Goal: Book appointment/travel/reservation

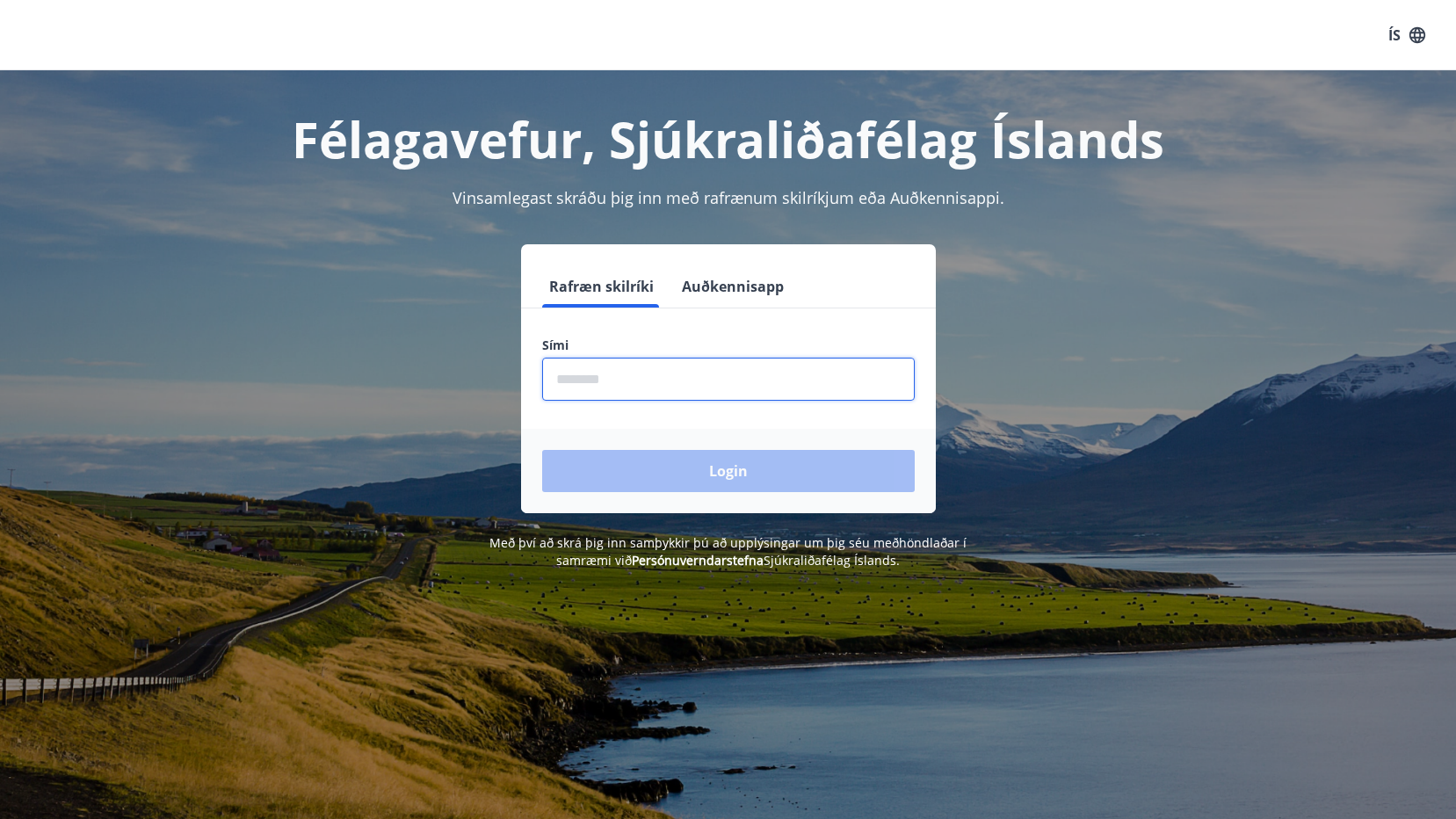
click at [647, 398] on input "phone" at bounding box center [728, 379] width 373 height 43
type input "********"
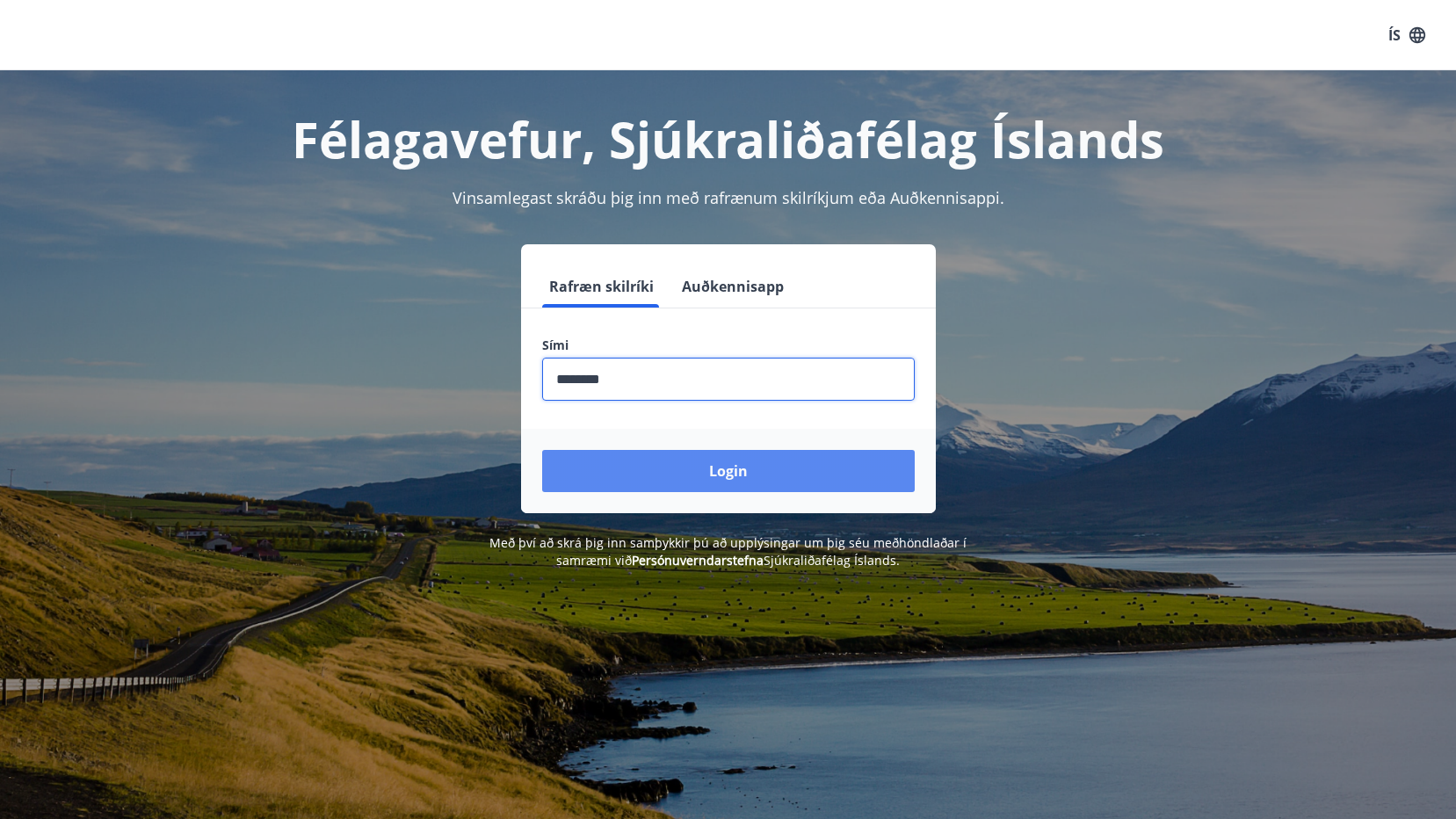
click at [702, 469] on button "Login" at bounding box center [728, 471] width 373 height 42
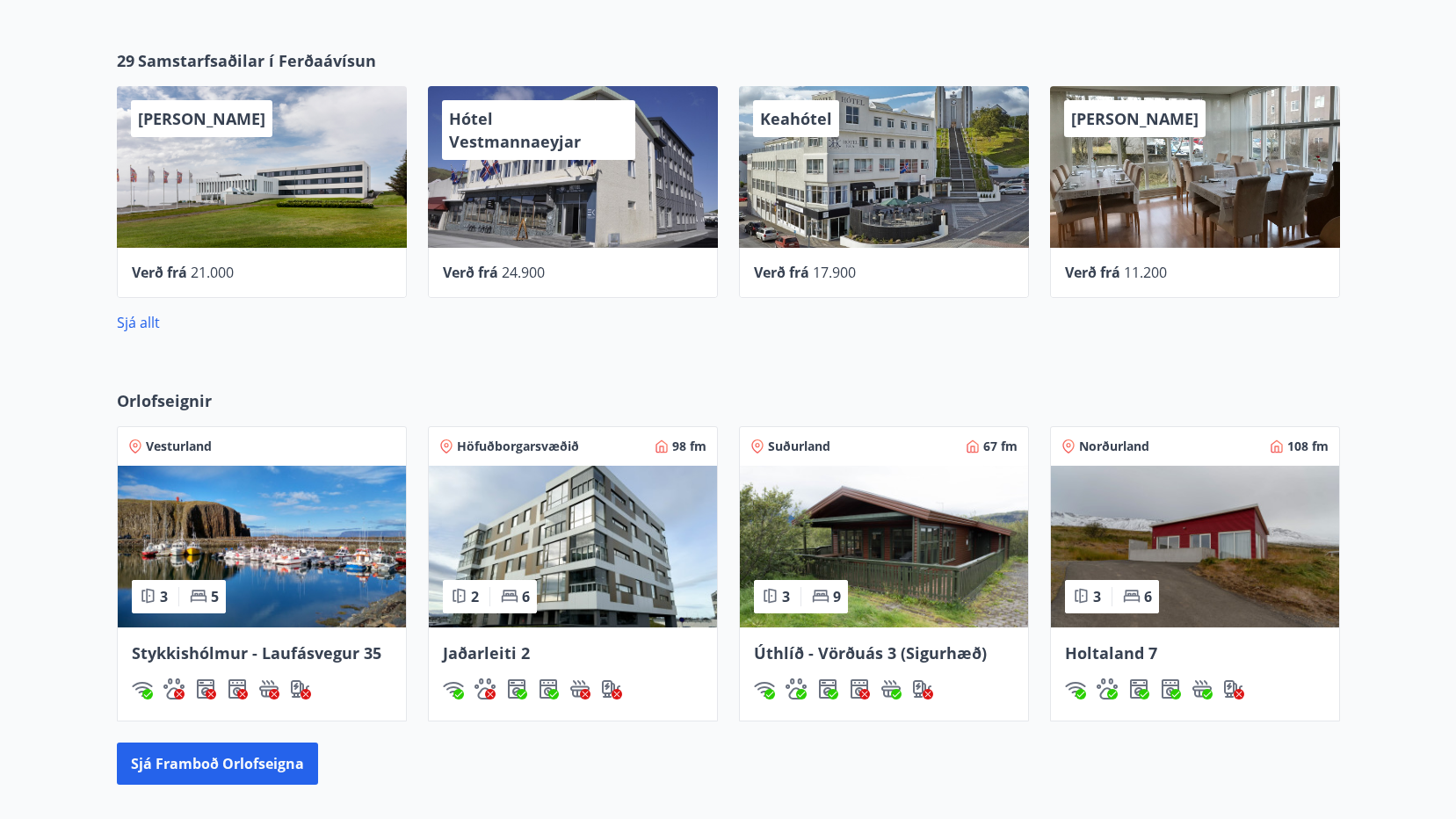
scroll to position [1055, 0]
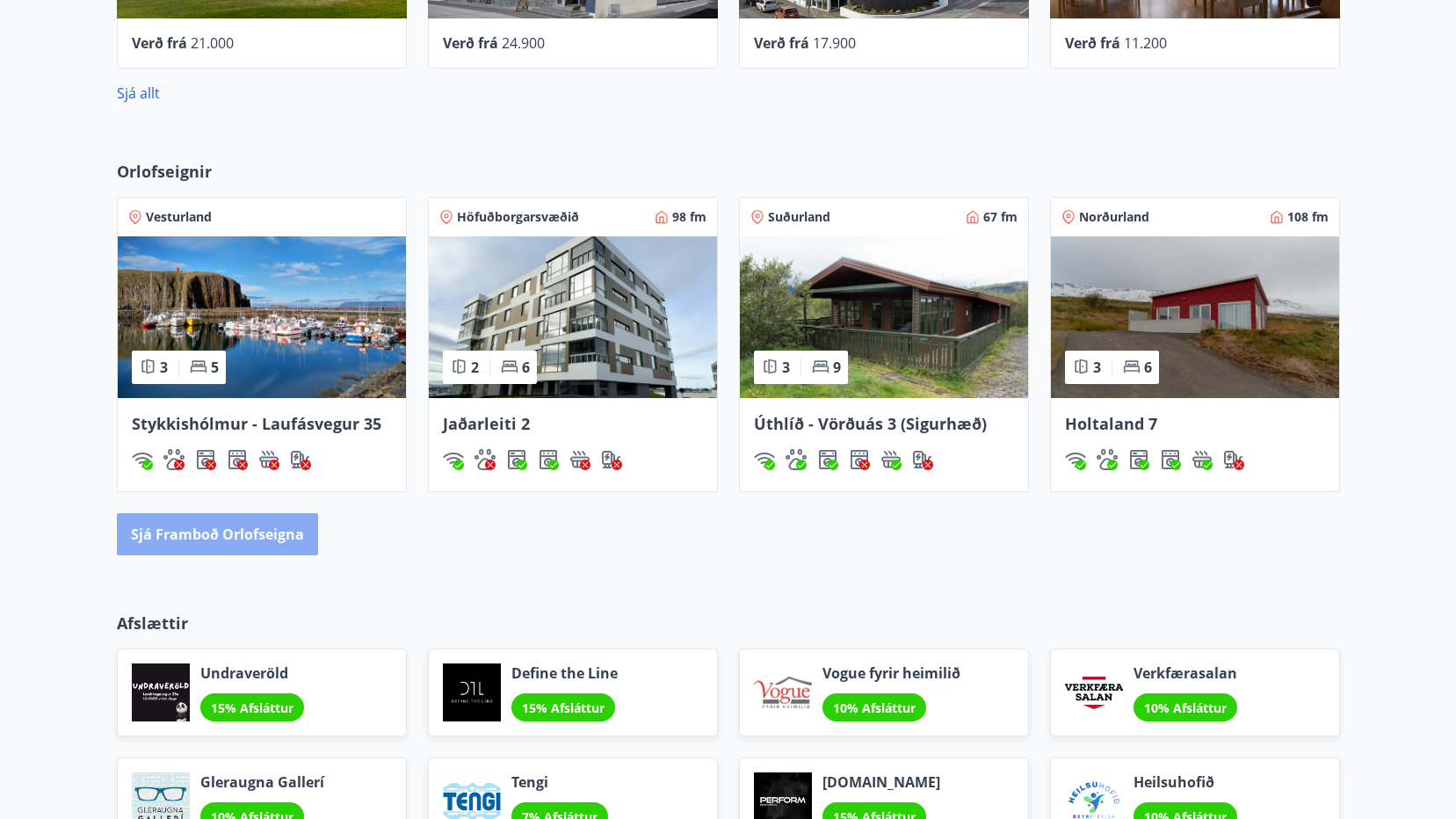
click at [267, 533] on button "Sjá framboð orlofseigna" at bounding box center [217, 535] width 201 height 42
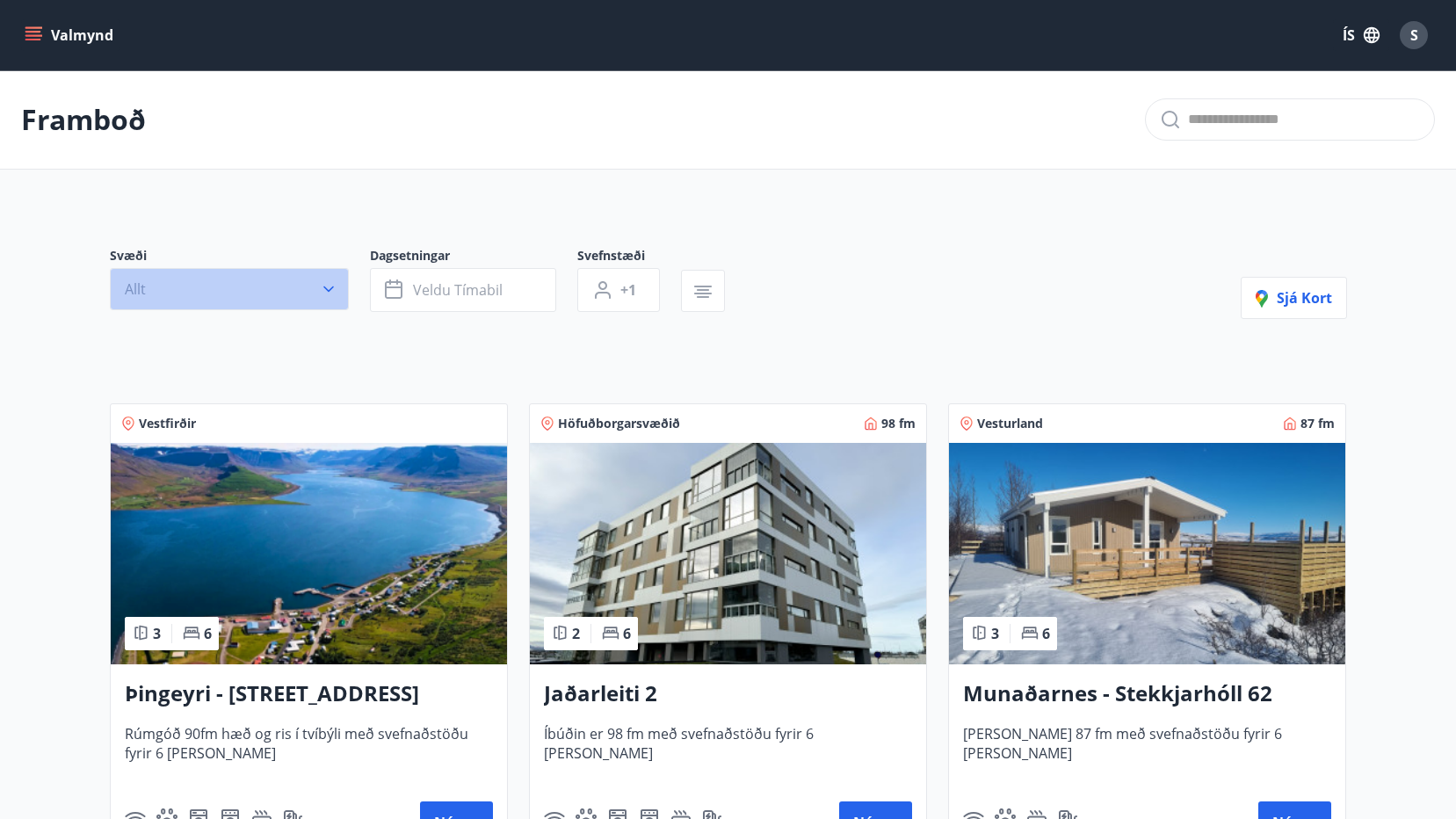
click at [266, 296] on button "Allt" at bounding box center [229, 290] width 239 height 42
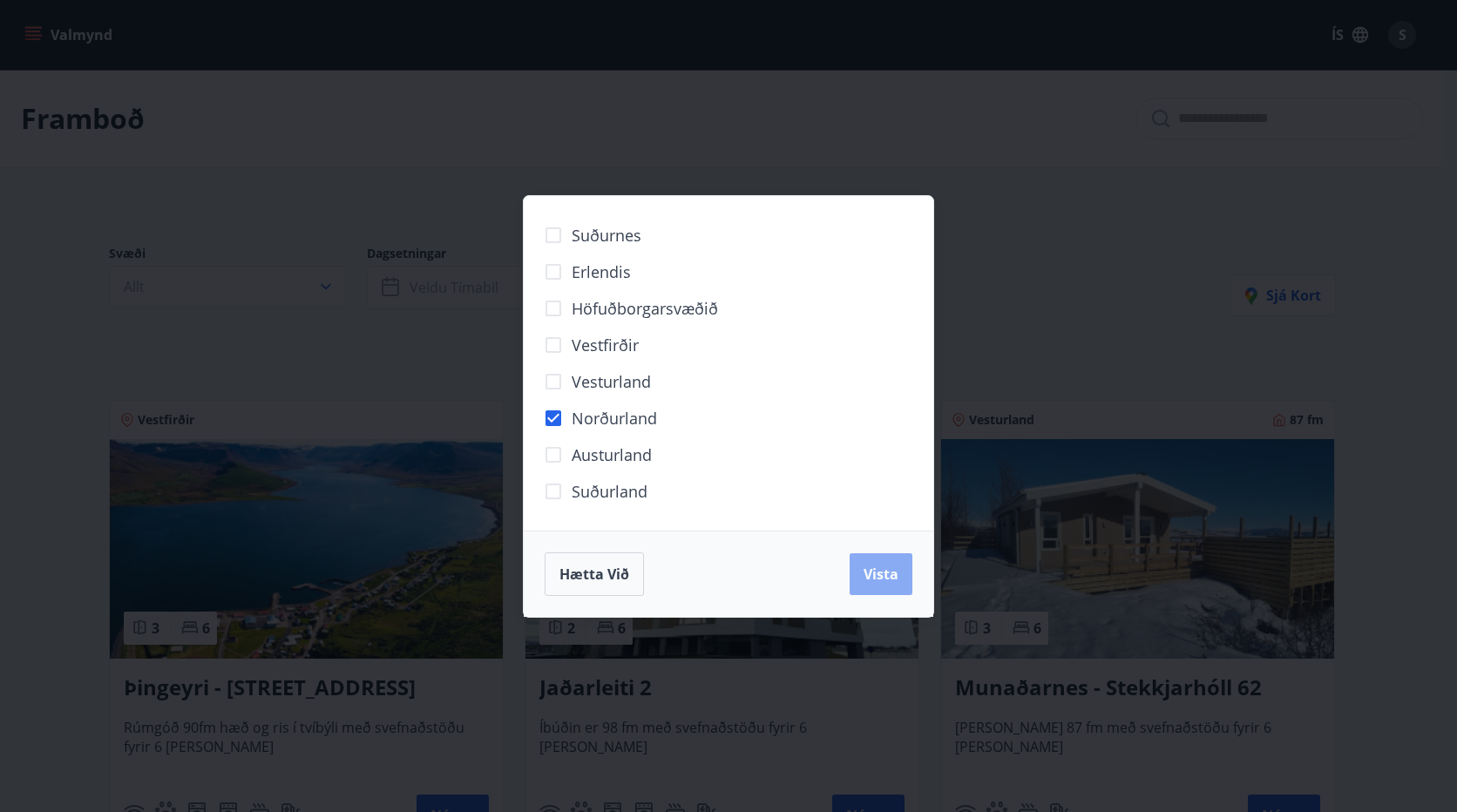
click at [873, 571] on span "Vista" at bounding box center [881, 574] width 35 height 19
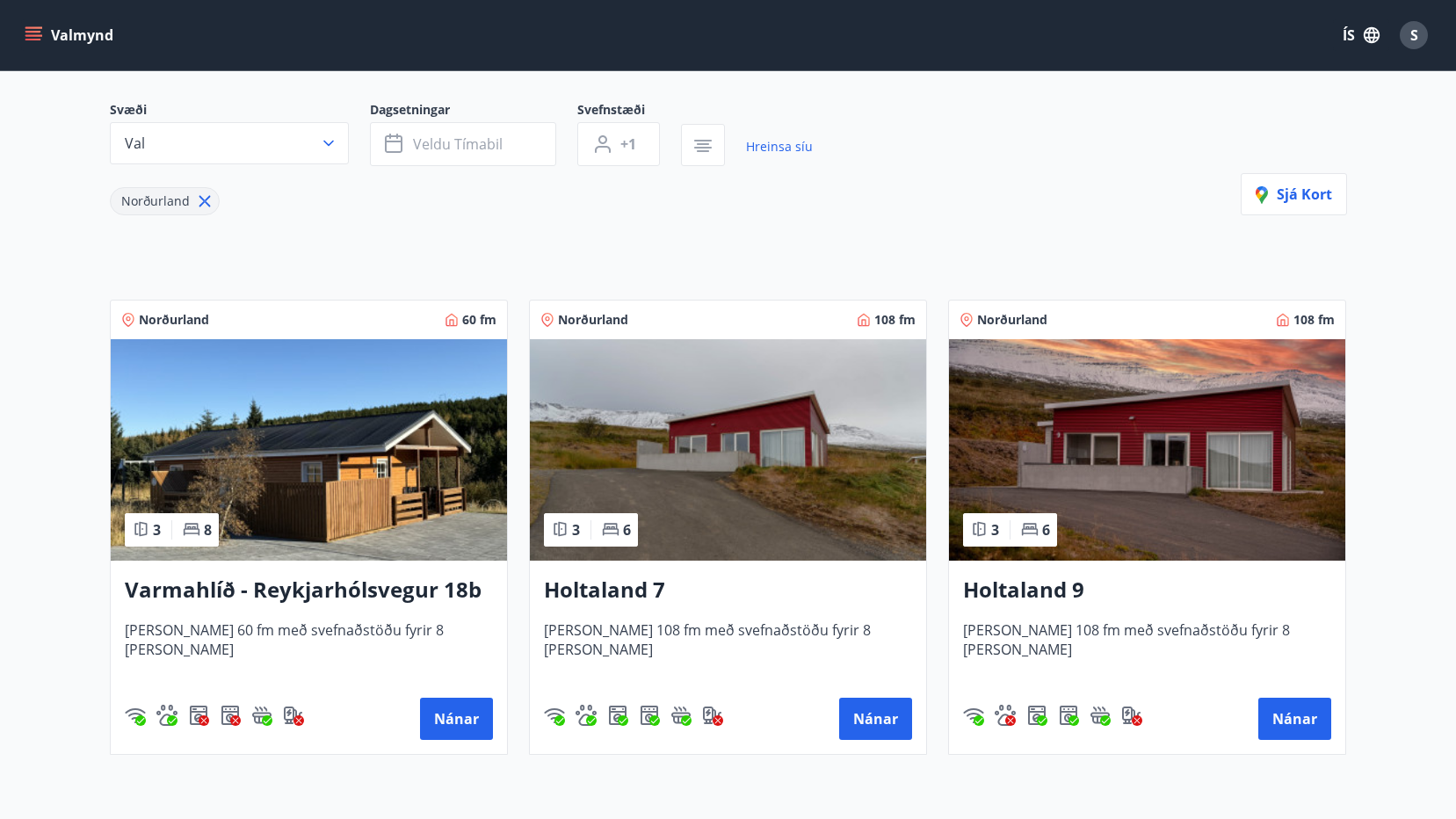
scroll to position [175, 0]
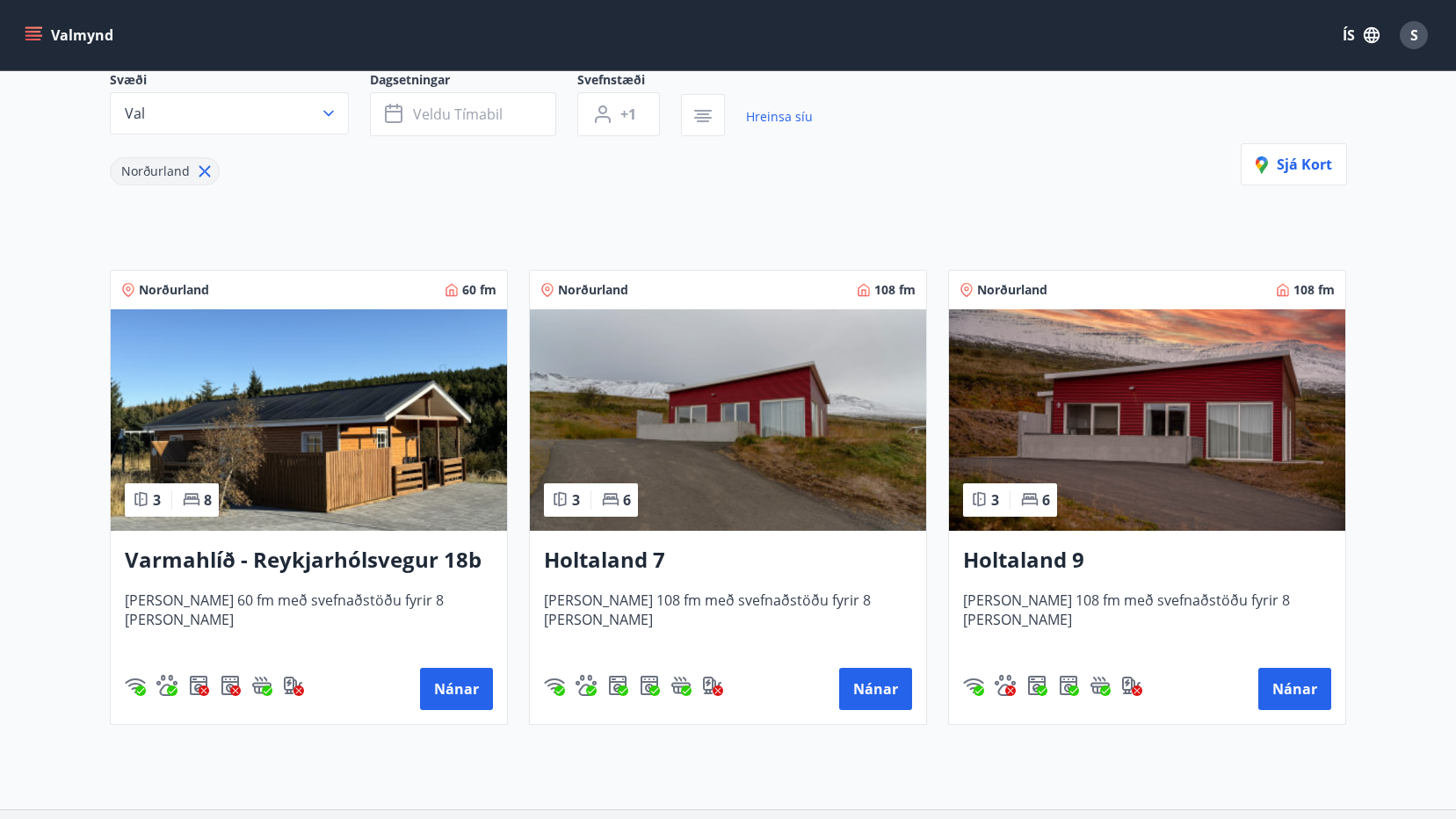
click at [610, 560] on h3 "Holtaland 7" at bounding box center [728, 560] width 368 height 32
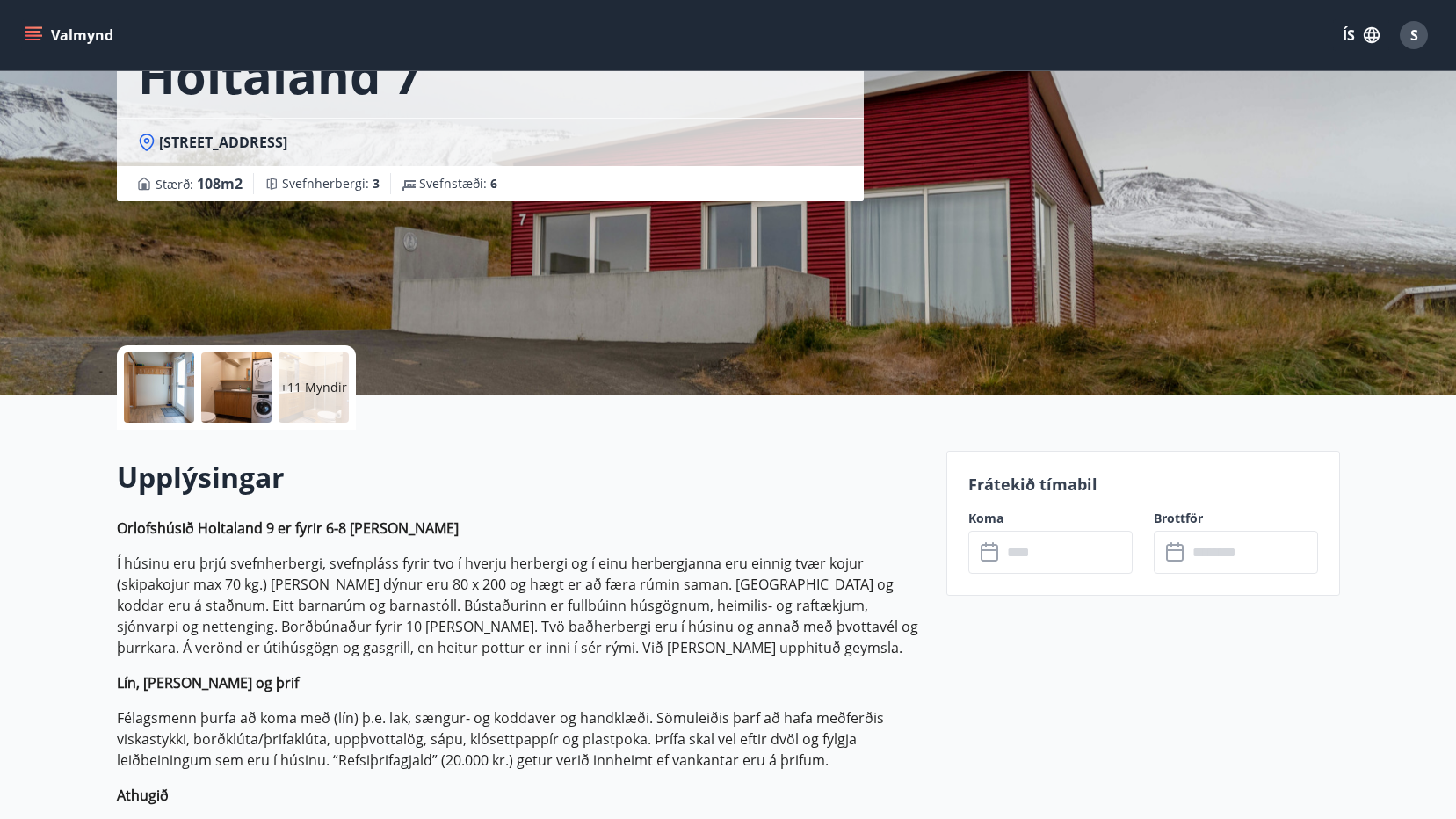
scroll to position [175, 0]
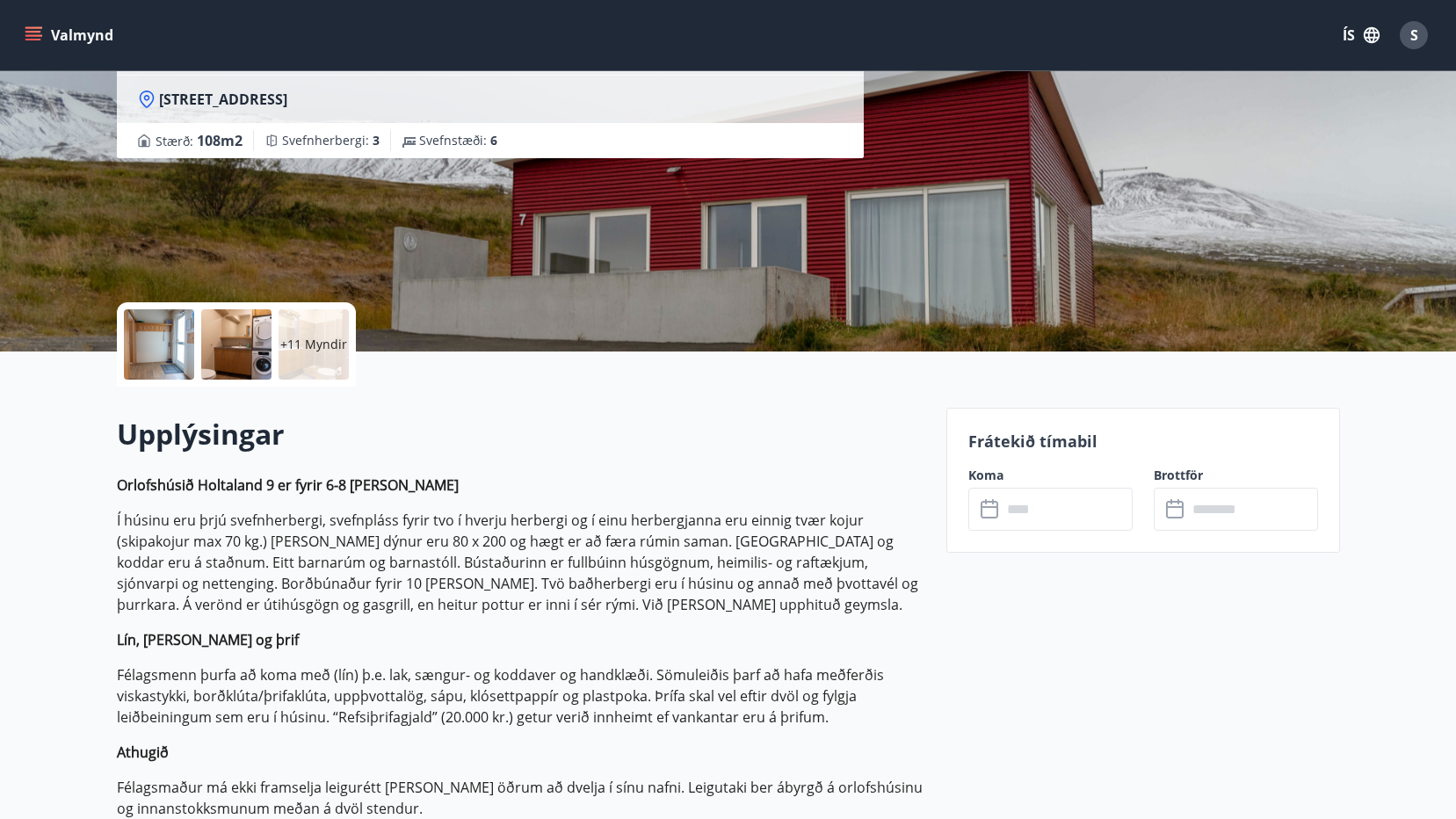
click at [1065, 515] on input "text" at bounding box center [1067, 509] width 131 height 43
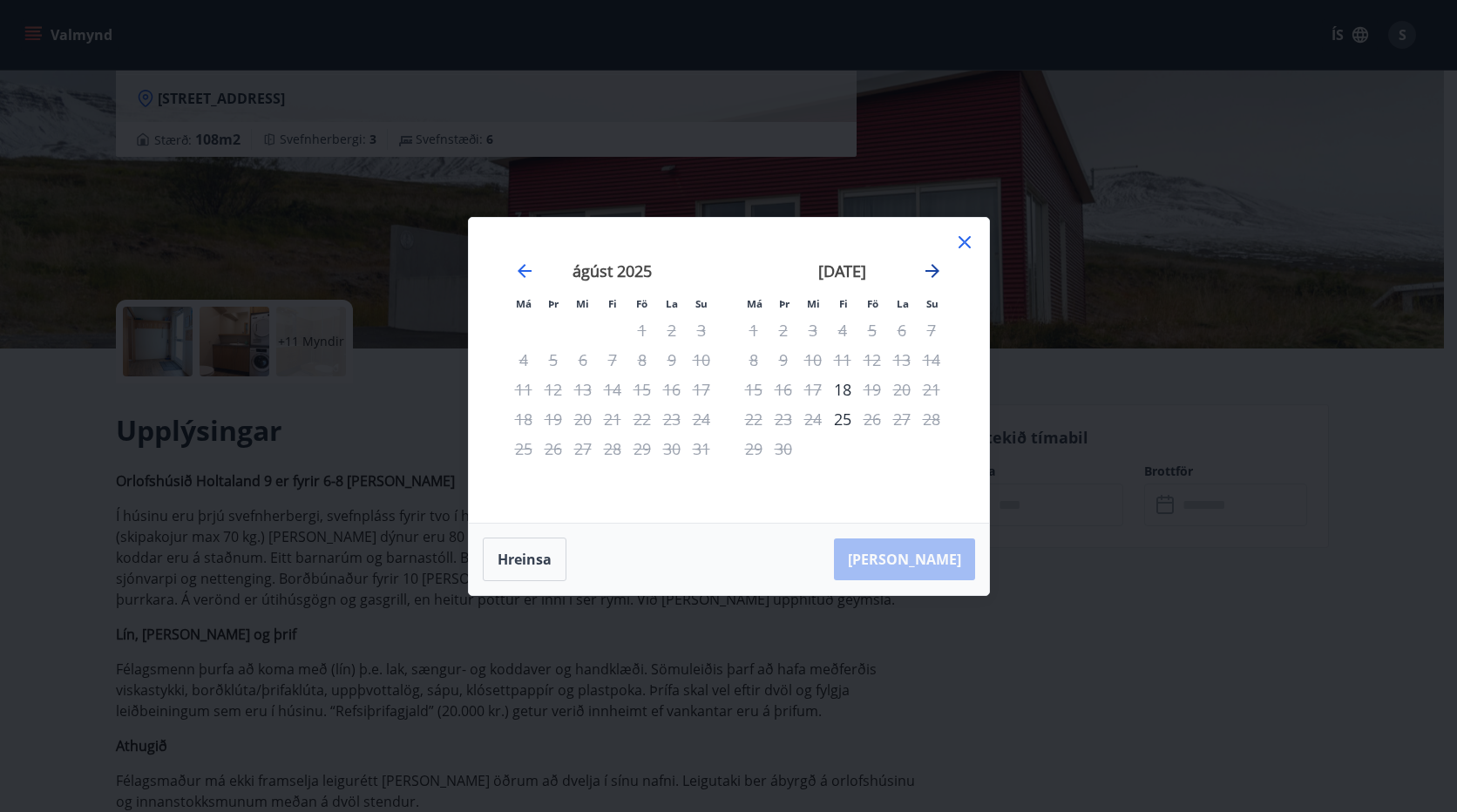
click at [936, 271] on icon "Move forward to switch to the next month." at bounding box center [933, 271] width 14 height 14
click at [975, 244] on div "Má Þr Mi Fi Fö La Su Má Þr Mi Fi Fö La Su [DATE] 1 2 3 4 5 6 7 8 9 10 11 12 13 …" at bounding box center [729, 370] width 520 height 305
click at [968, 244] on icon at bounding box center [965, 242] width 12 height 12
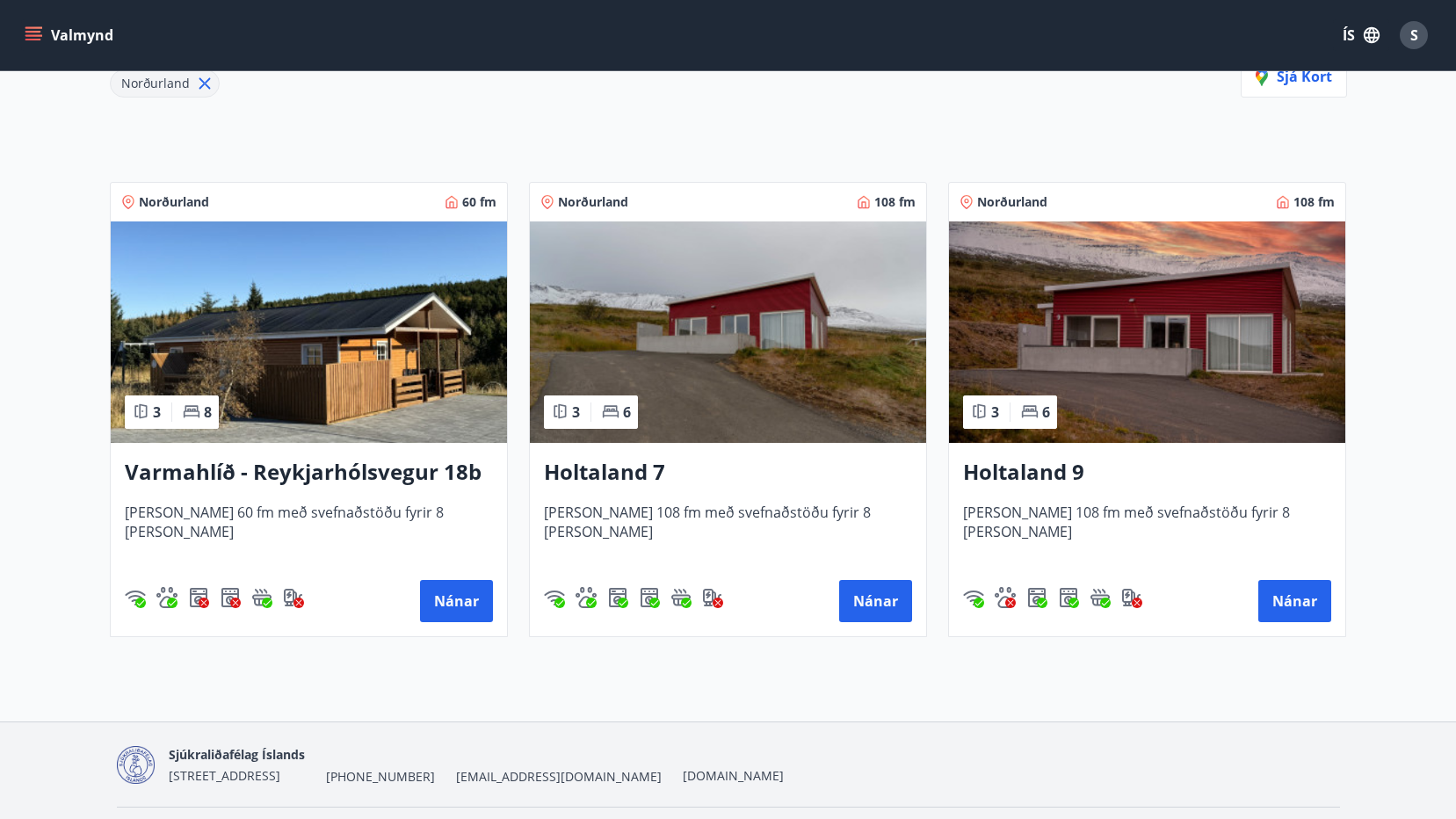
click at [1034, 460] on h3 "Holtaland 9" at bounding box center [1148, 473] width 368 height 32
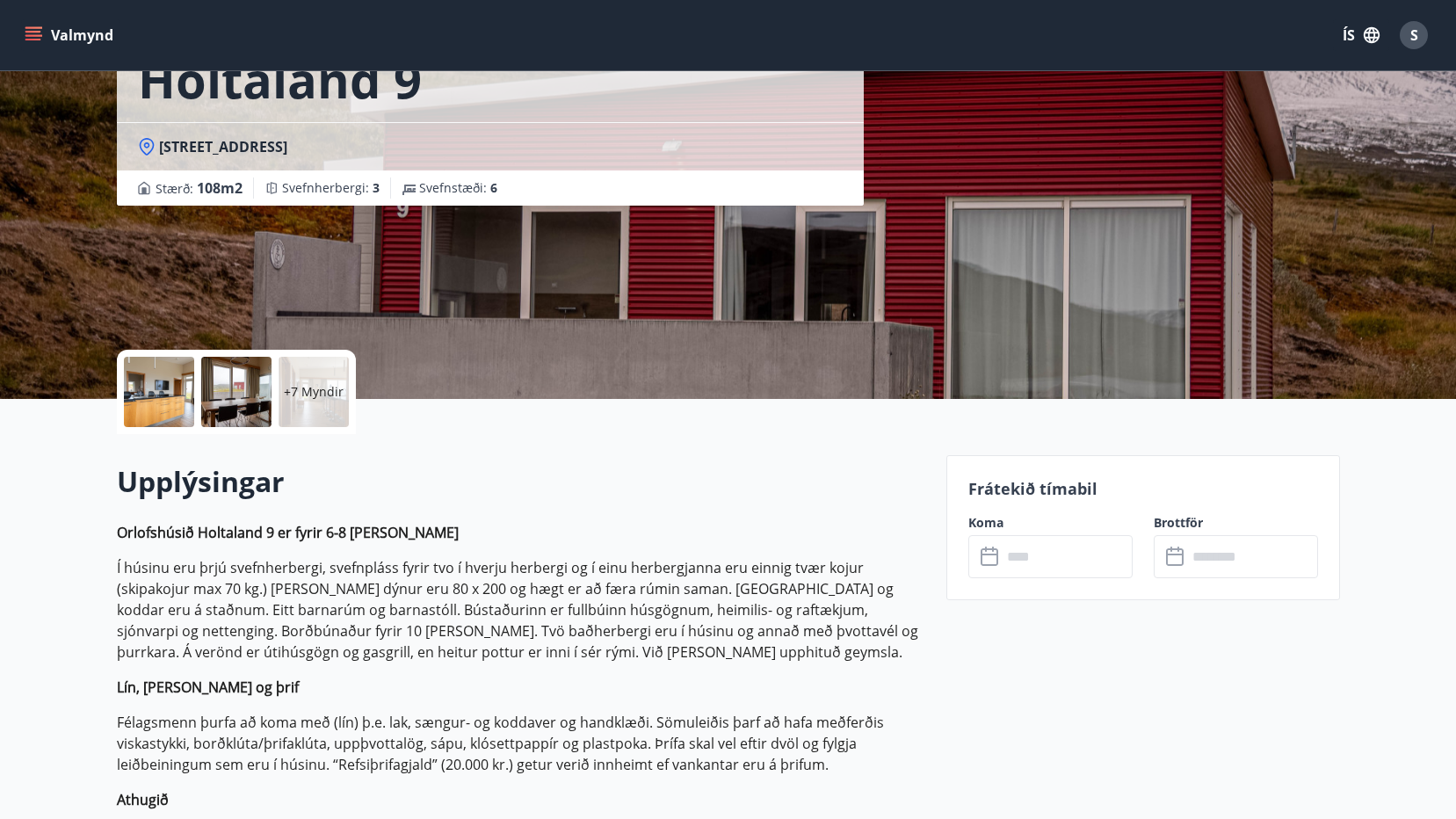
scroll to position [175, 0]
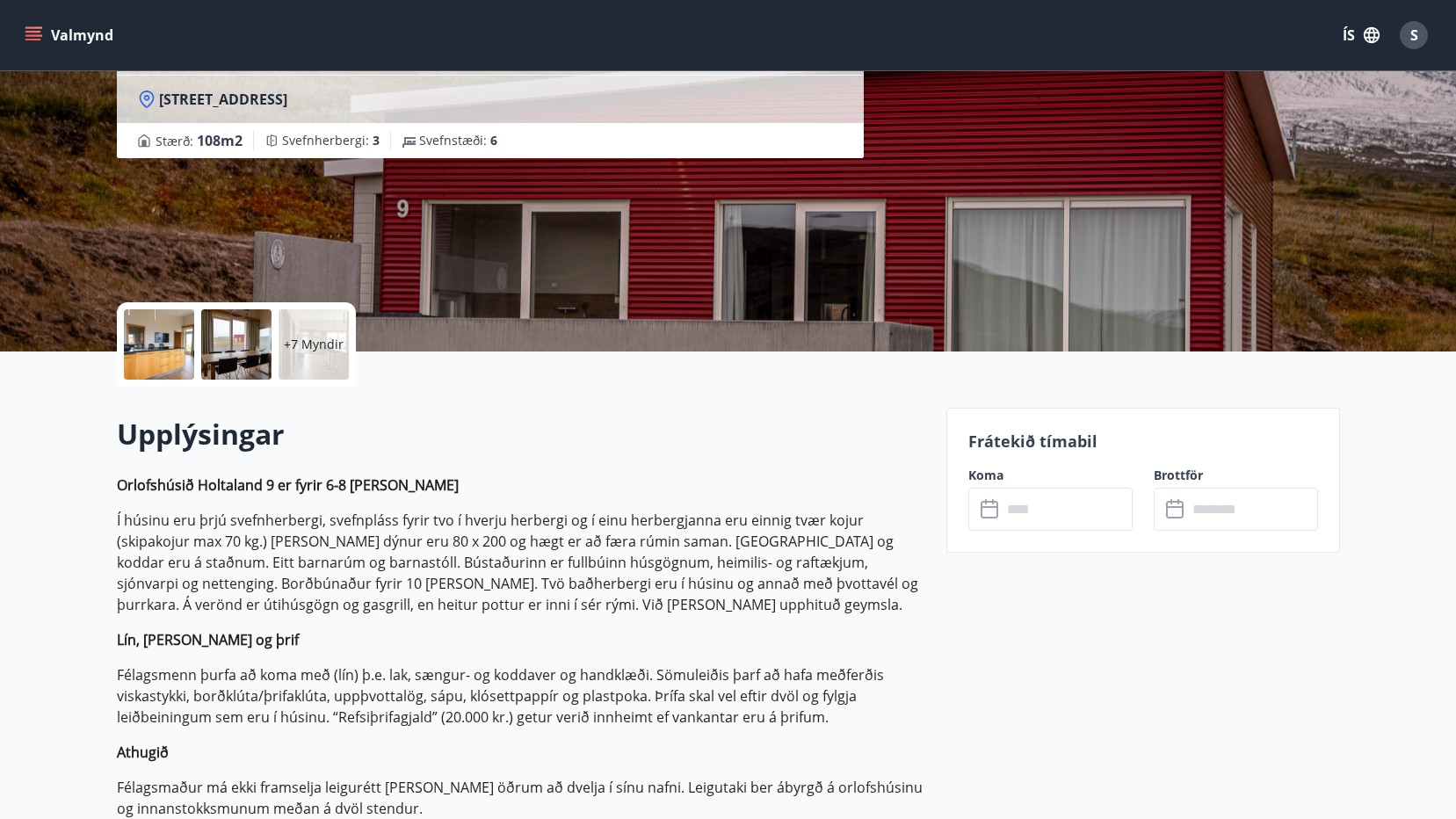
click at [1030, 505] on input "text" at bounding box center [1067, 509] width 131 height 43
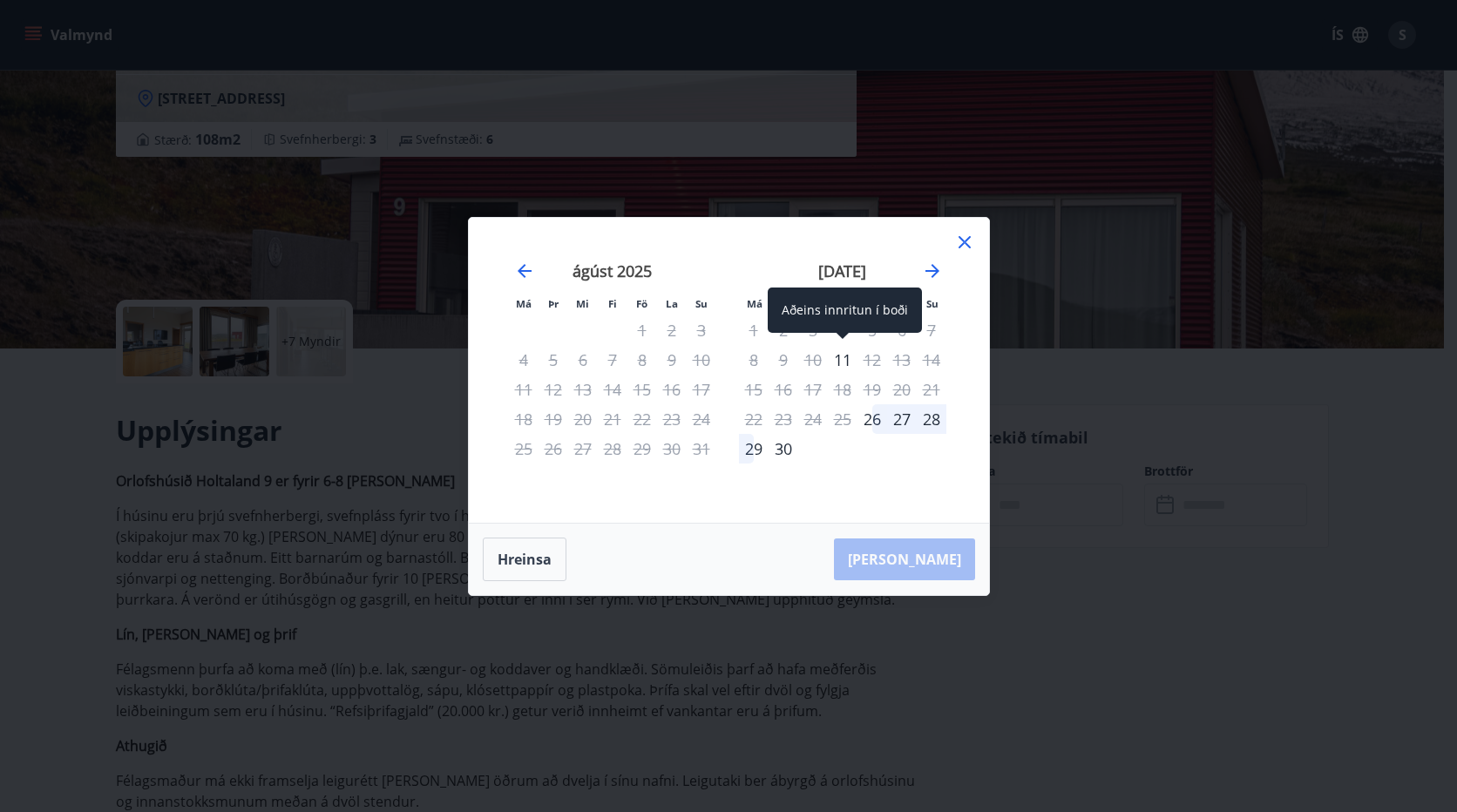
click at [845, 363] on div "11" at bounding box center [843, 360] width 30 height 30
click at [880, 366] on div "12" at bounding box center [873, 360] width 30 height 30
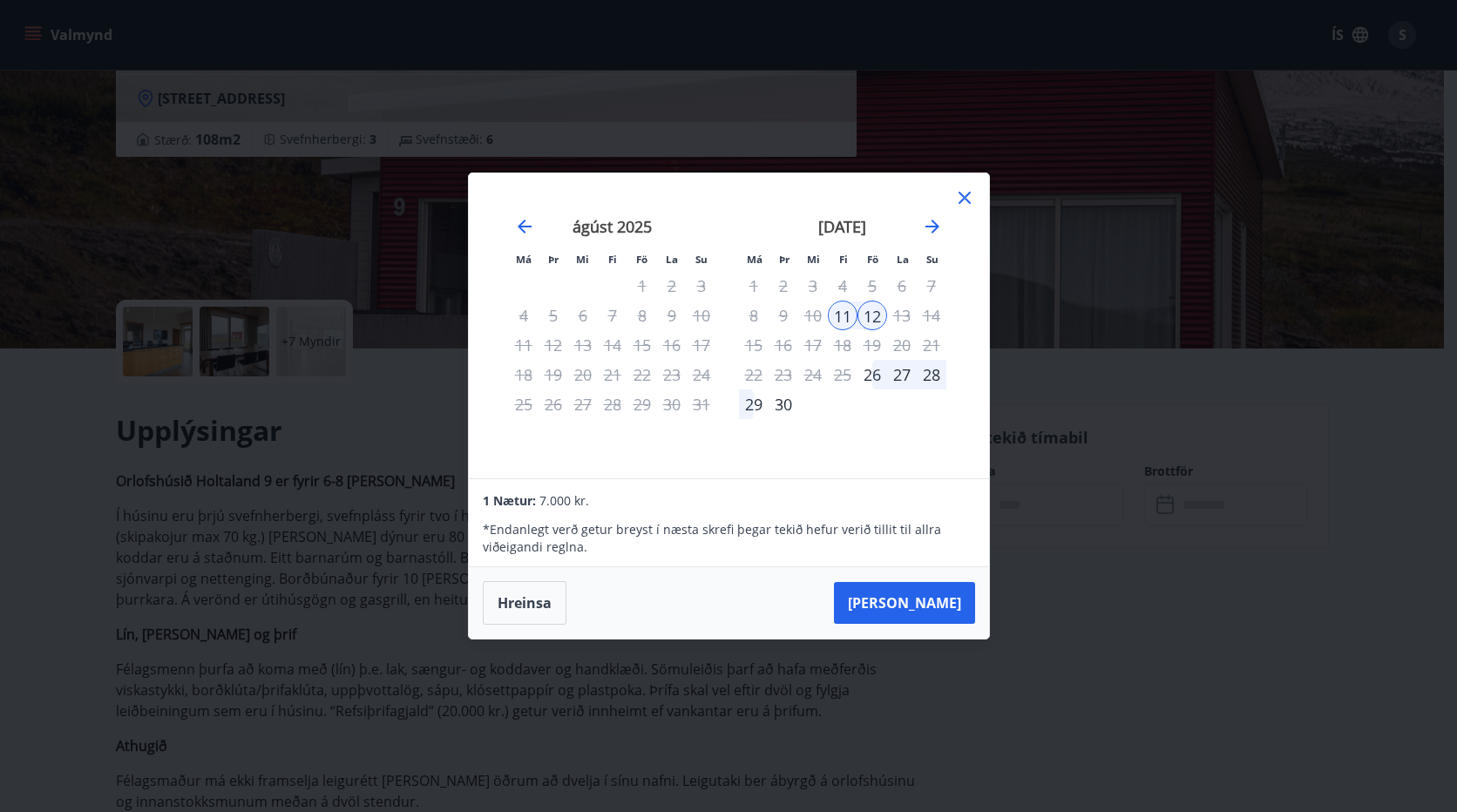
click at [955, 198] on icon at bounding box center [965, 198] width 21 height 21
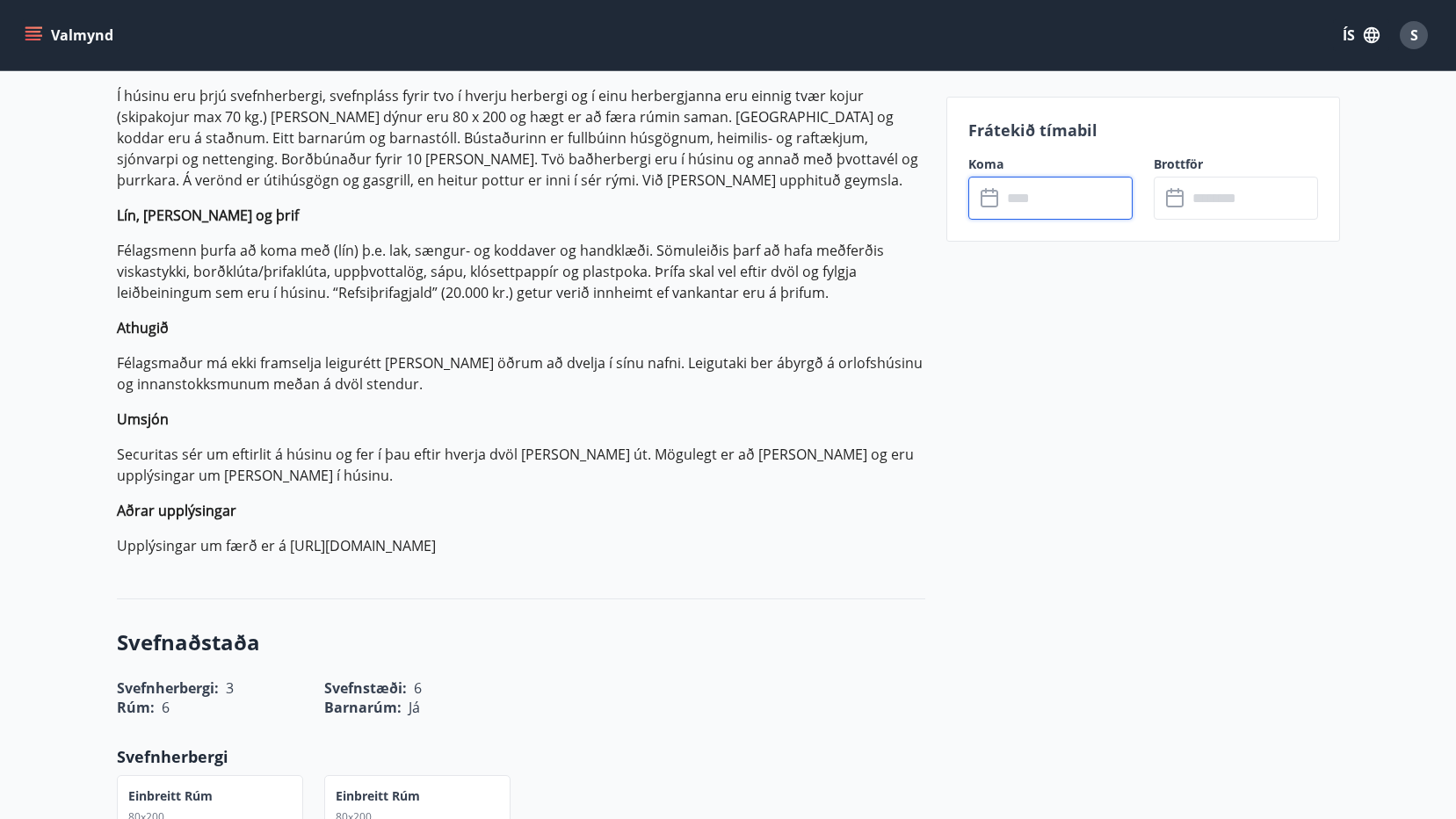
scroll to position [615, 0]
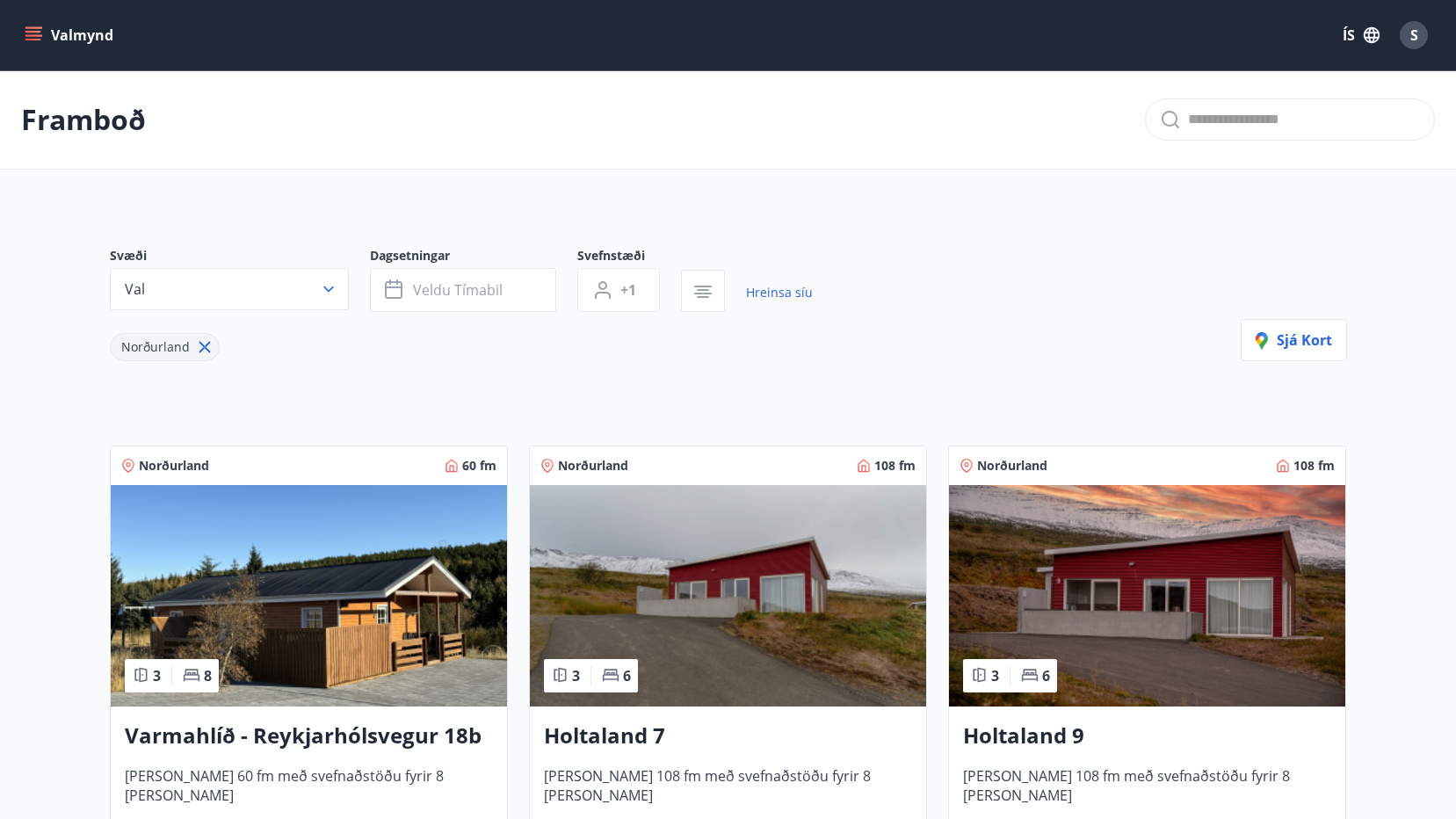
click at [236, 741] on h3 "Varmahlíð - Reykjarhólsvegur 18b" at bounding box center [309, 737] width 368 height 32
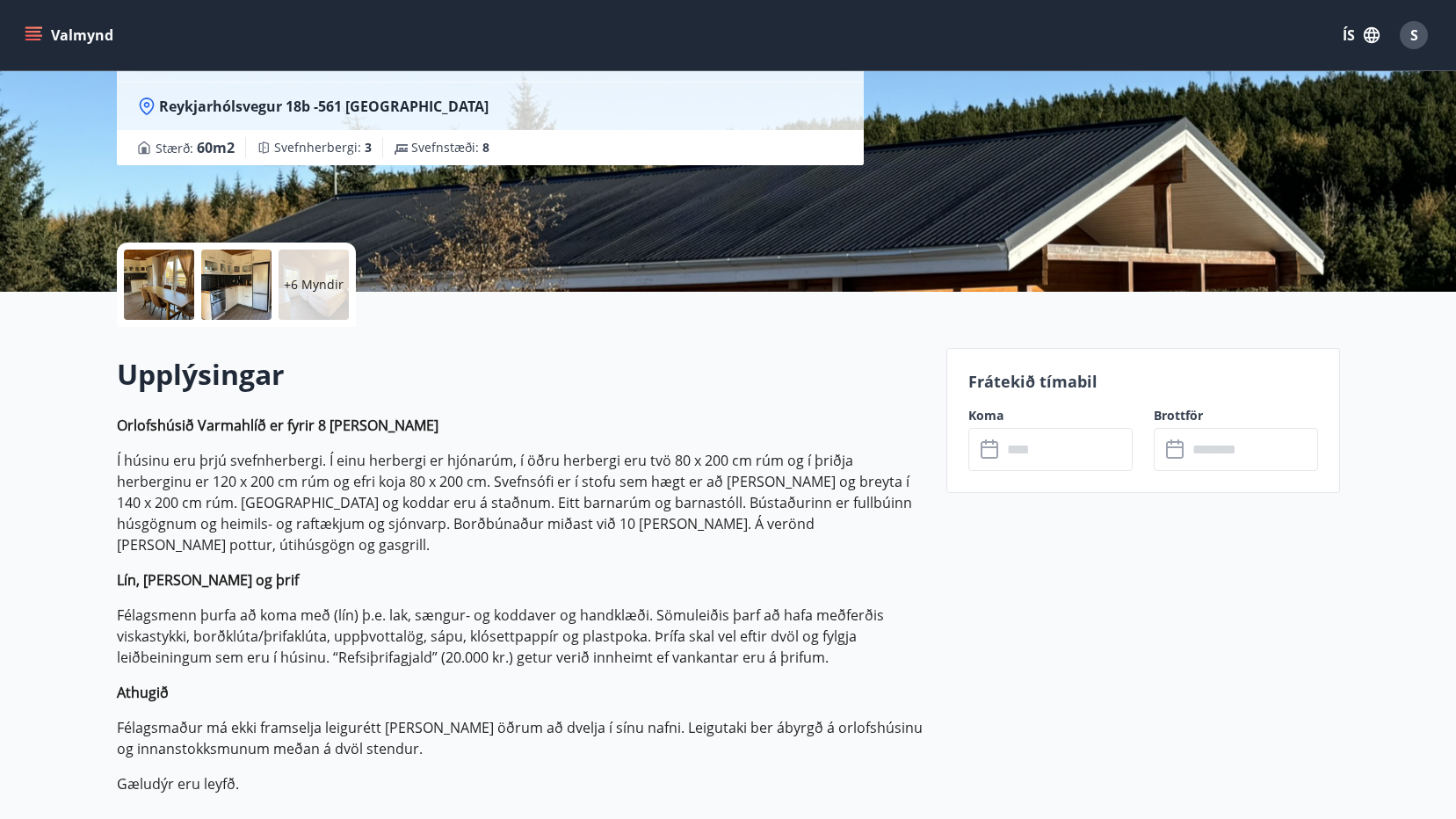
scroll to position [264, 0]
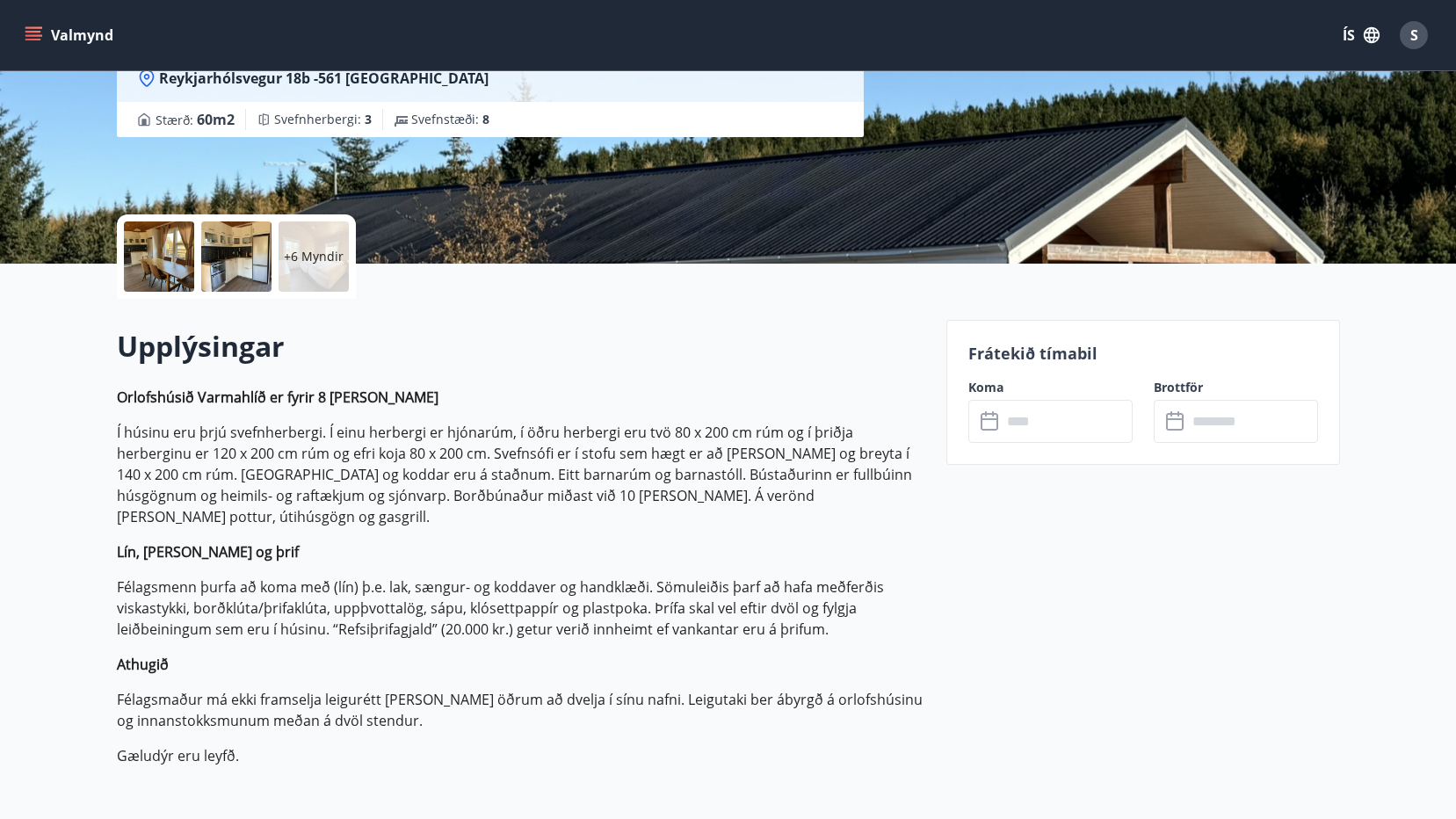
click at [1093, 421] on input "text" at bounding box center [1067, 421] width 131 height 43
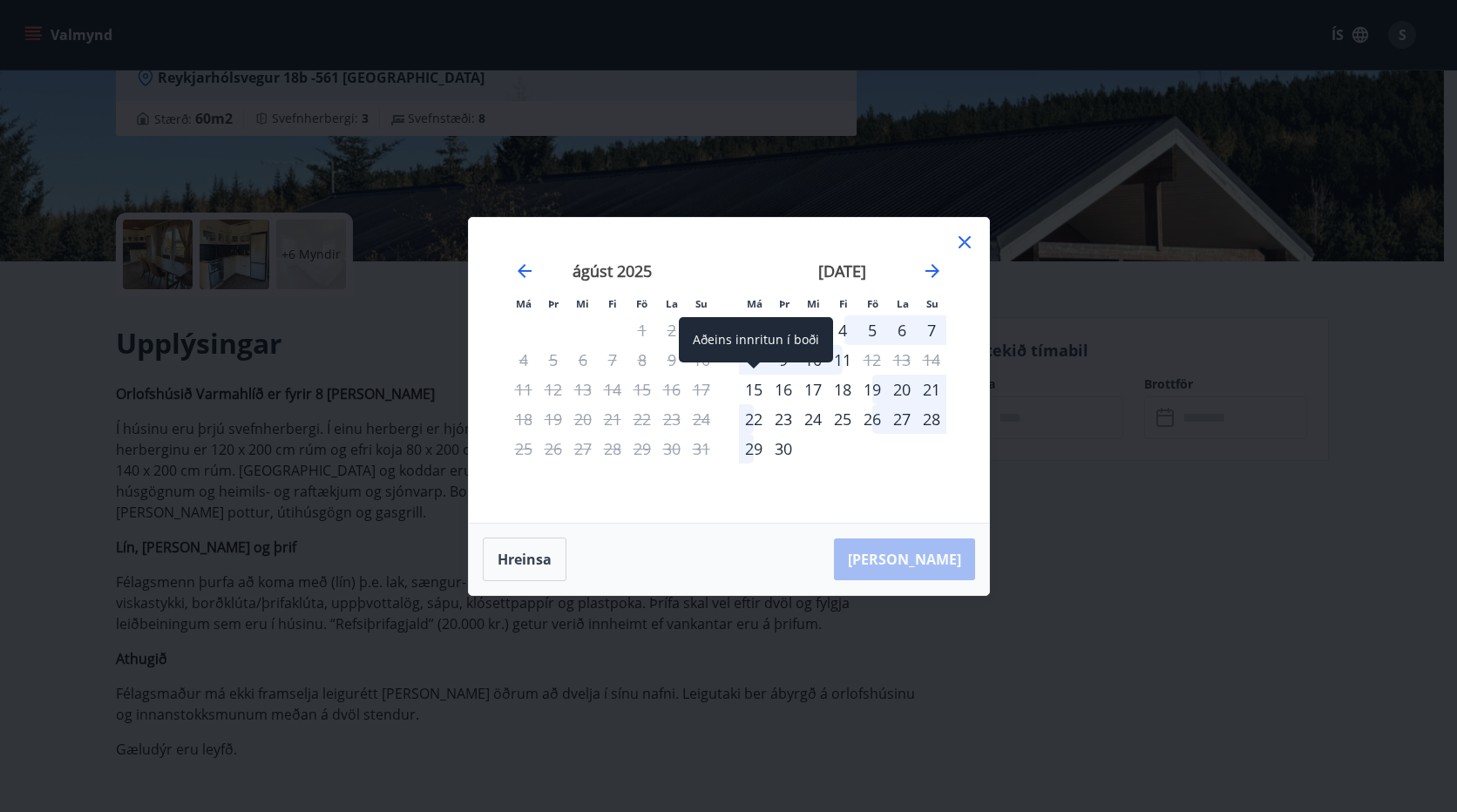
click at [747, 387] on div "15" at bounding box center [754, 390] width 30 height 30
click at [873, 390] on div "19" at bounding box center [873, 390] width 30 height 30
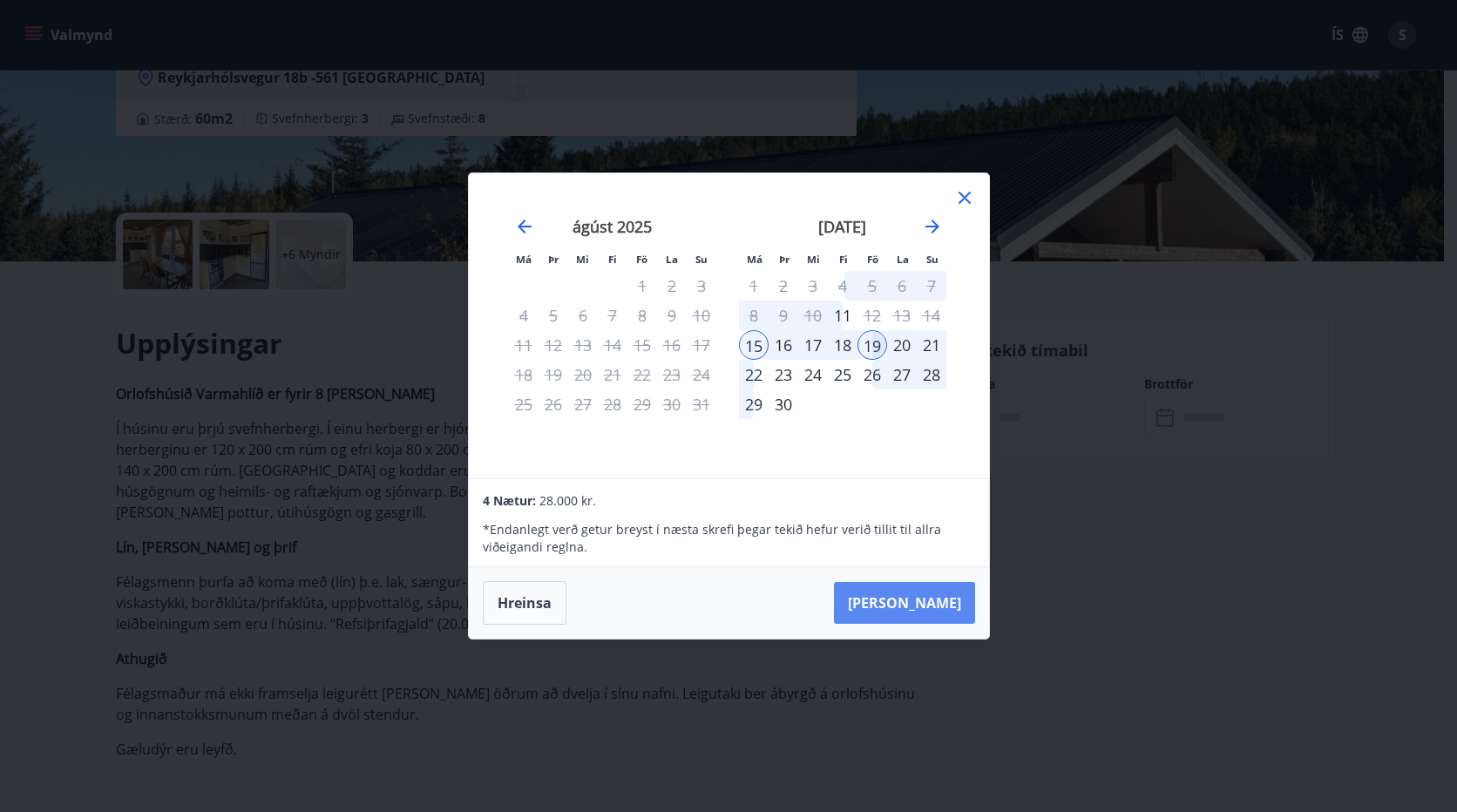
click at [910, 600] on button "[PERSON_NAME]" at bounding box center [905, 603] width 141 height 42
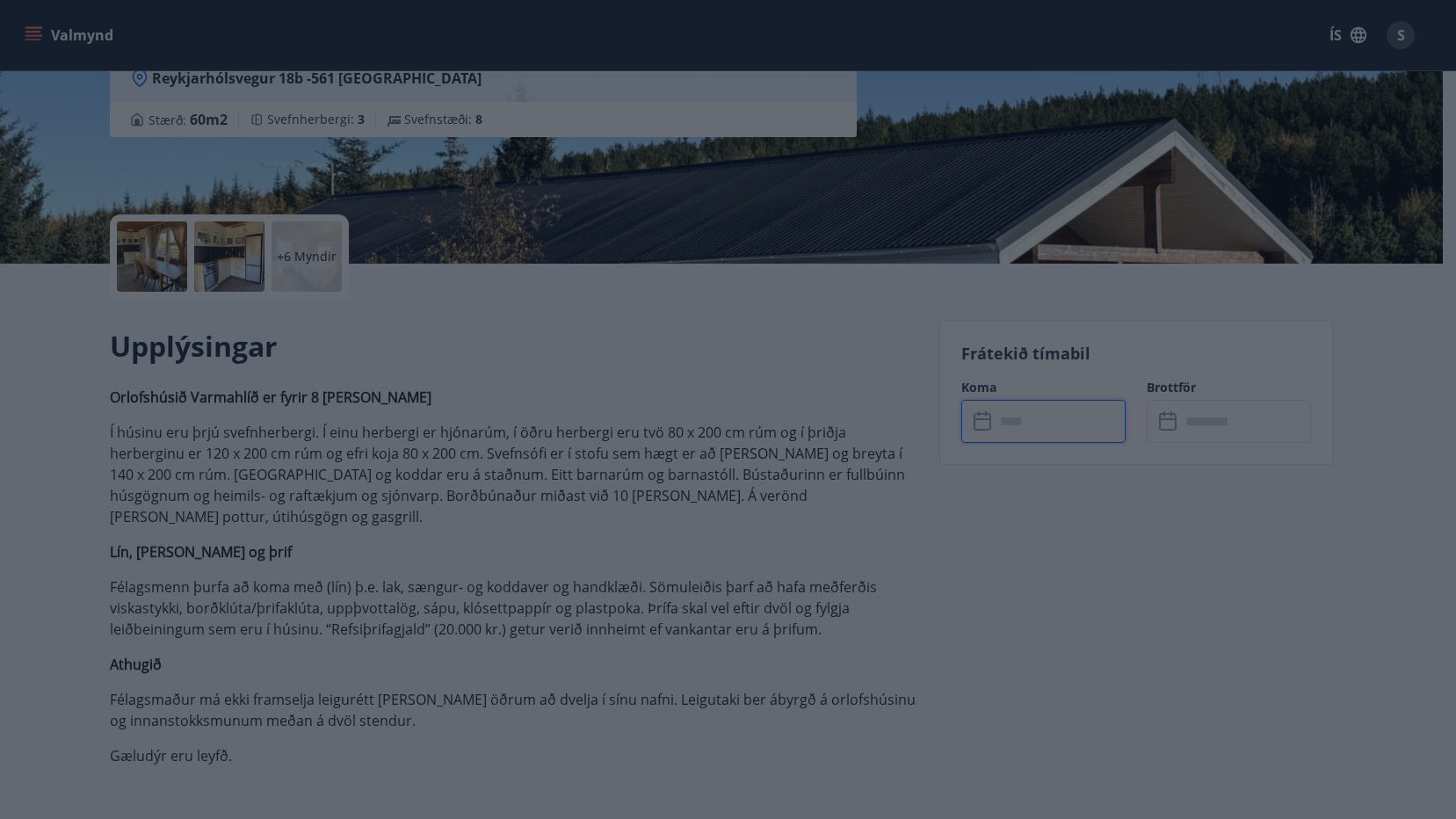
type input "******"
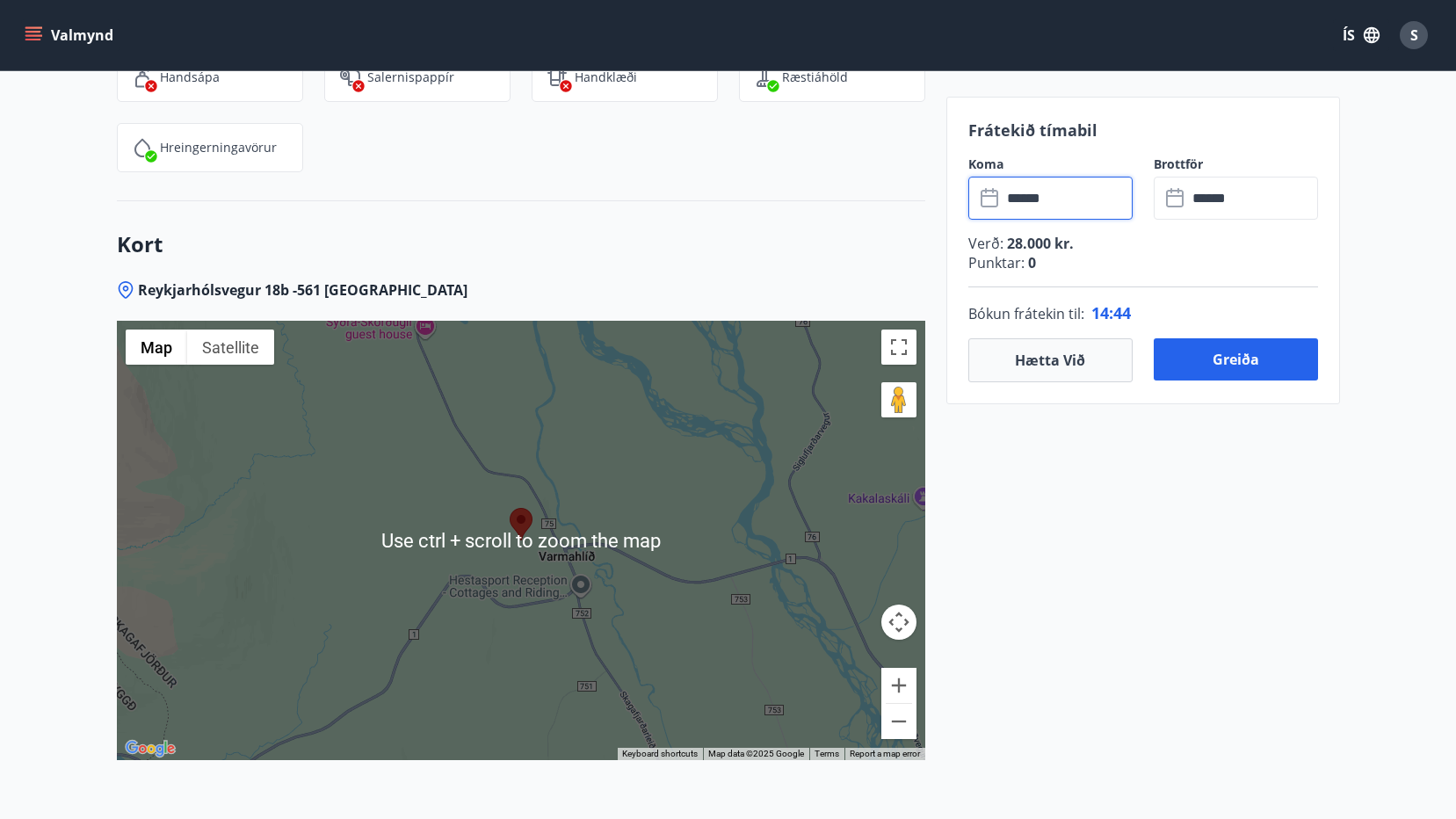
scroll to position [2724, 0]
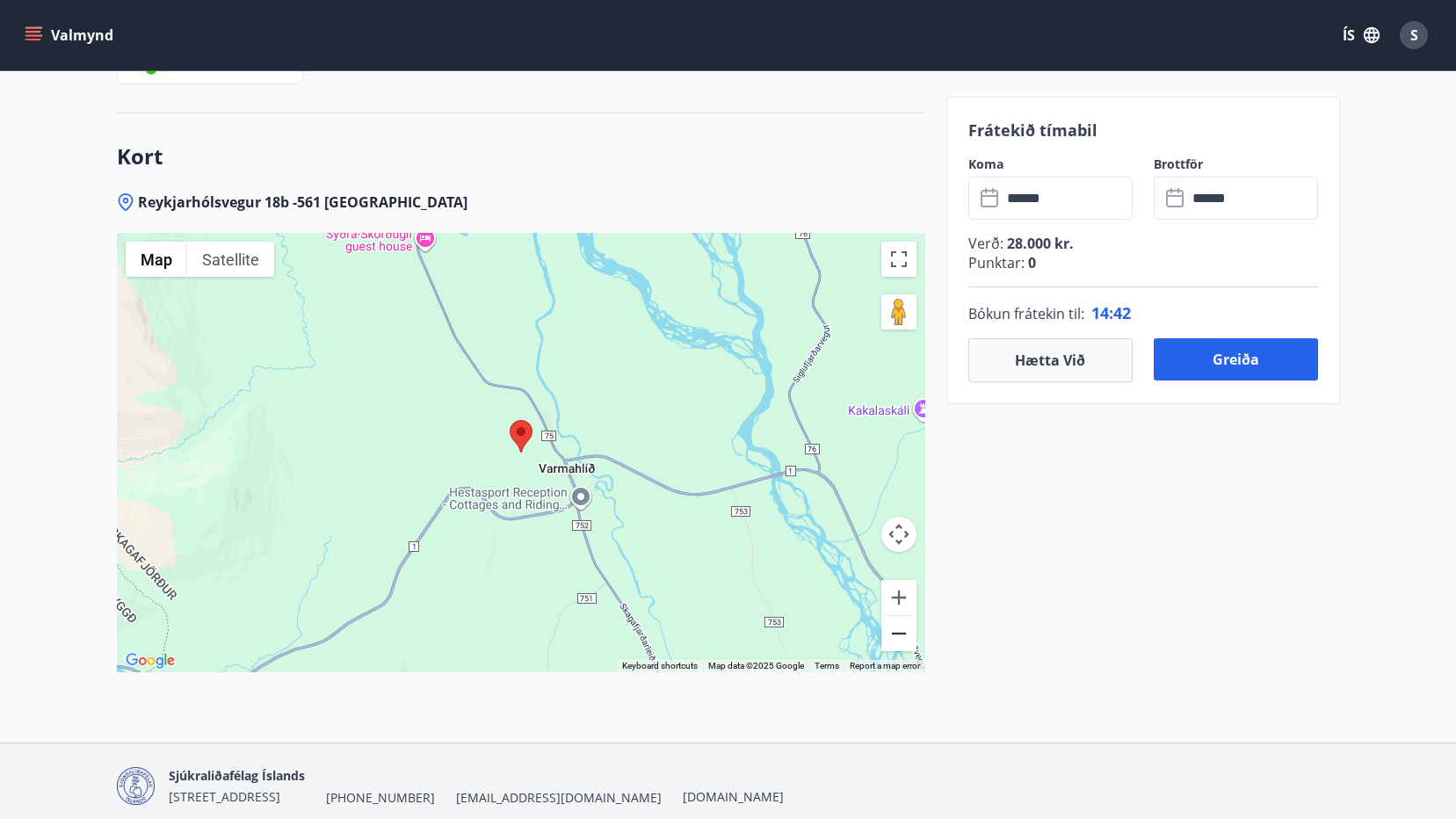
click at [908, 616] on button "Zoom out" at bounding box center [899, 634] width 35 height 35
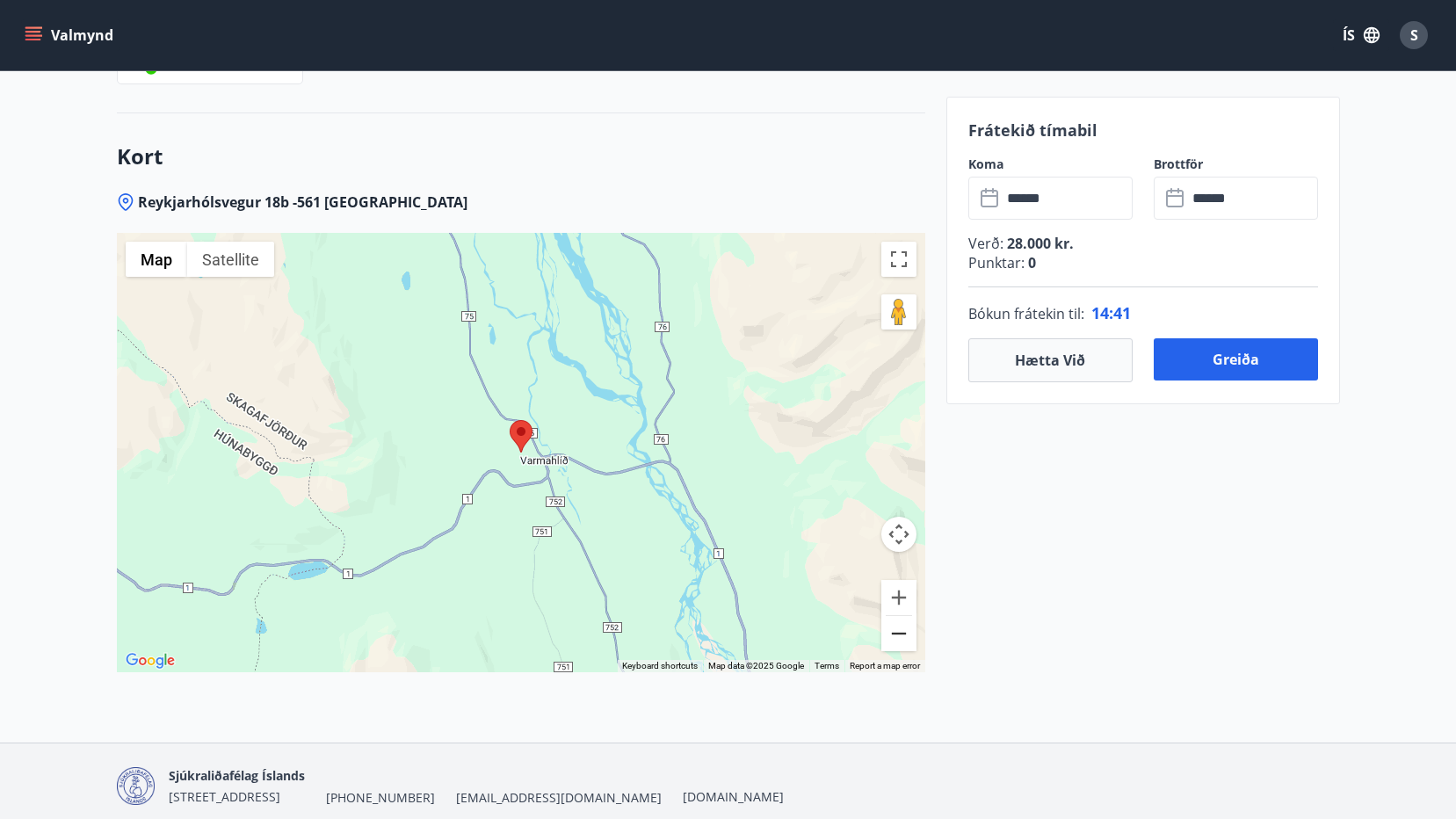
click at [908, 616] on button "Zoom out" at bounding box center [899, 634] width 35 height 35
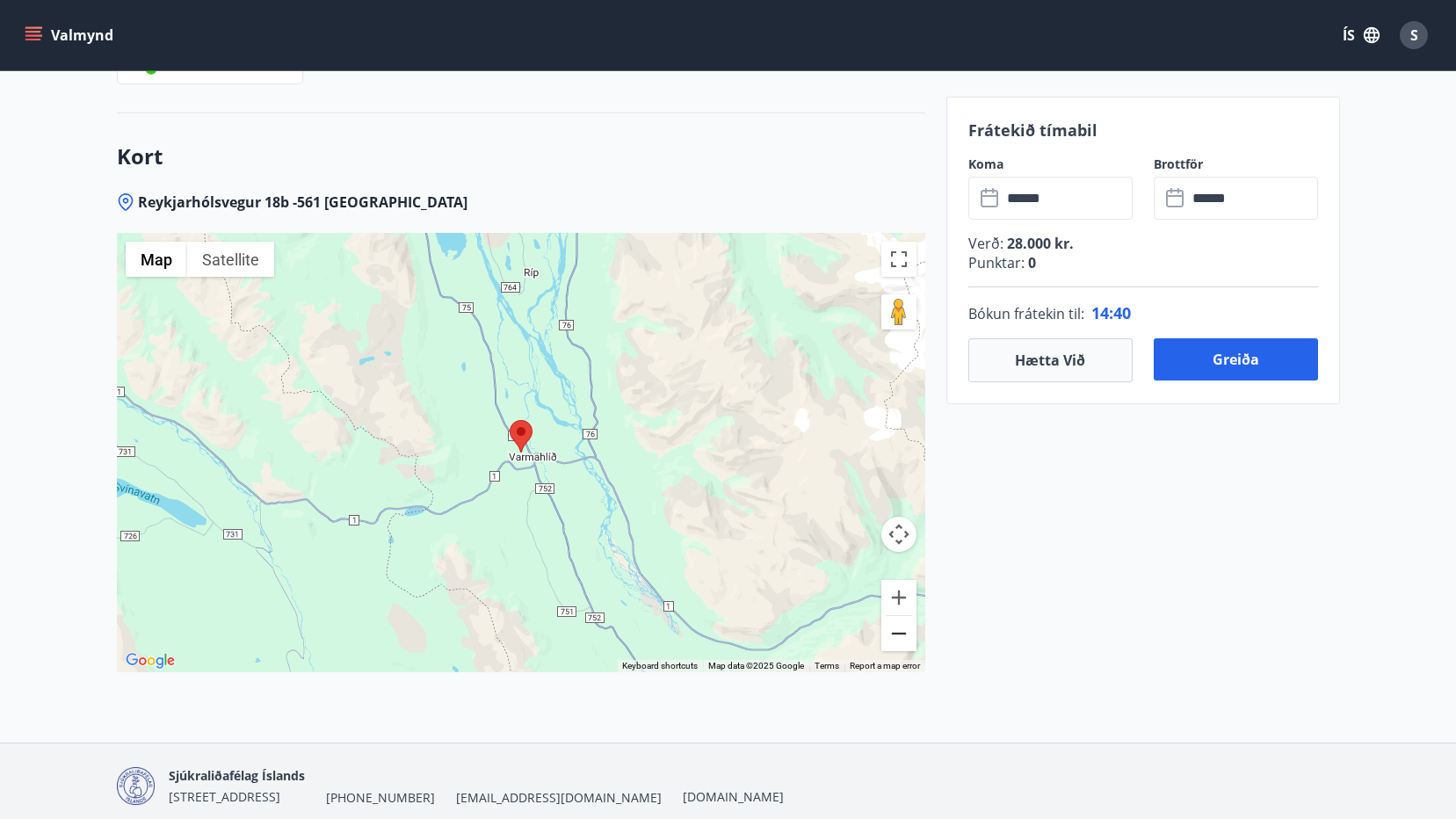
click at [908, 616] on button "Zoom out" at bounding box center [899, 634] width 35 height 35
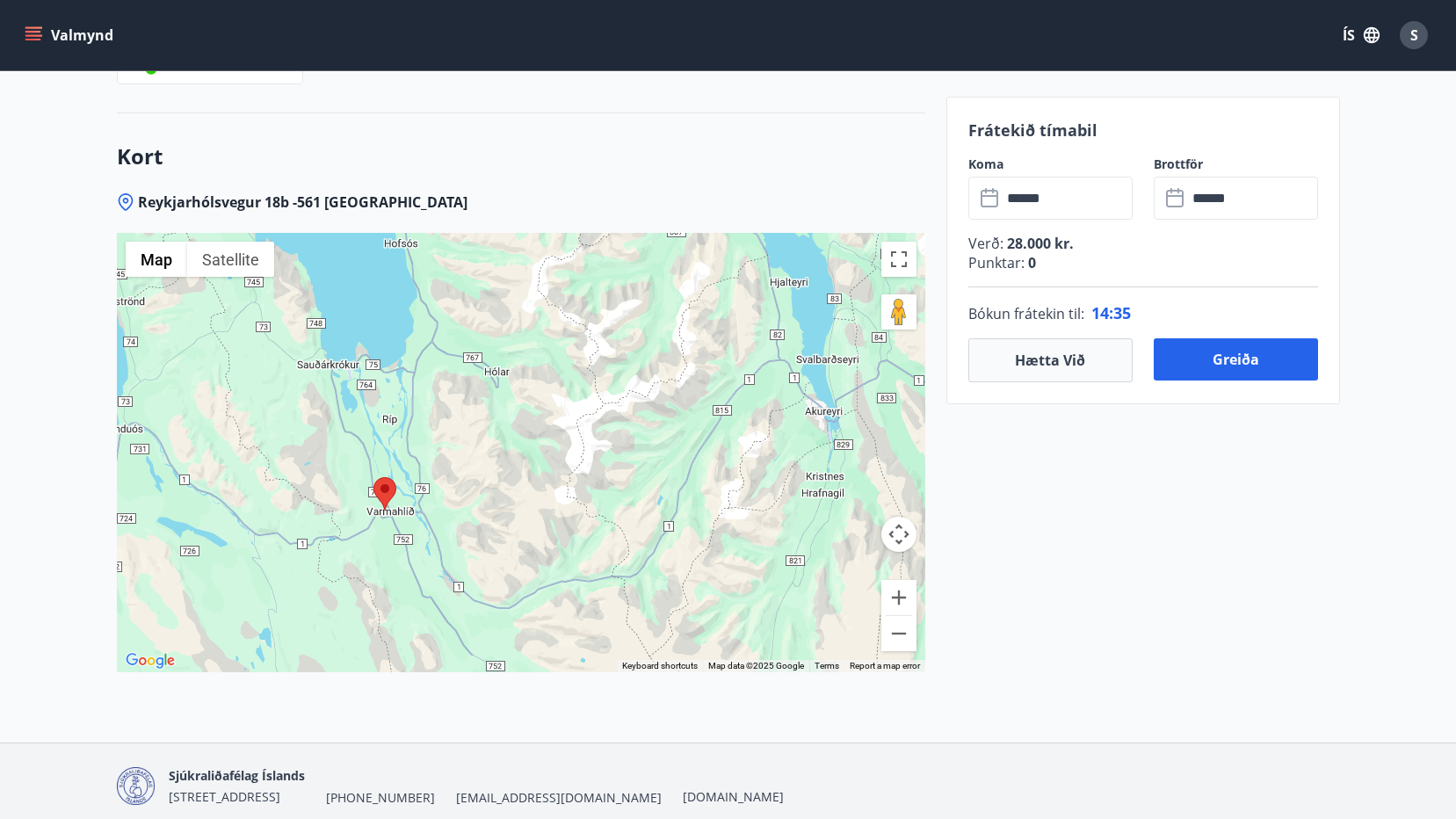
drag, startPoint x: 802, startPoint y: 456, endPoint x: 659, endPoint y: 516, distance: 155.1
click at [659, 516] on div at bounding box center [521, 452] width 809 height 439
click at [893, 580] on button "Zoom in" at bounding box center [899, 598] width 35 height 35
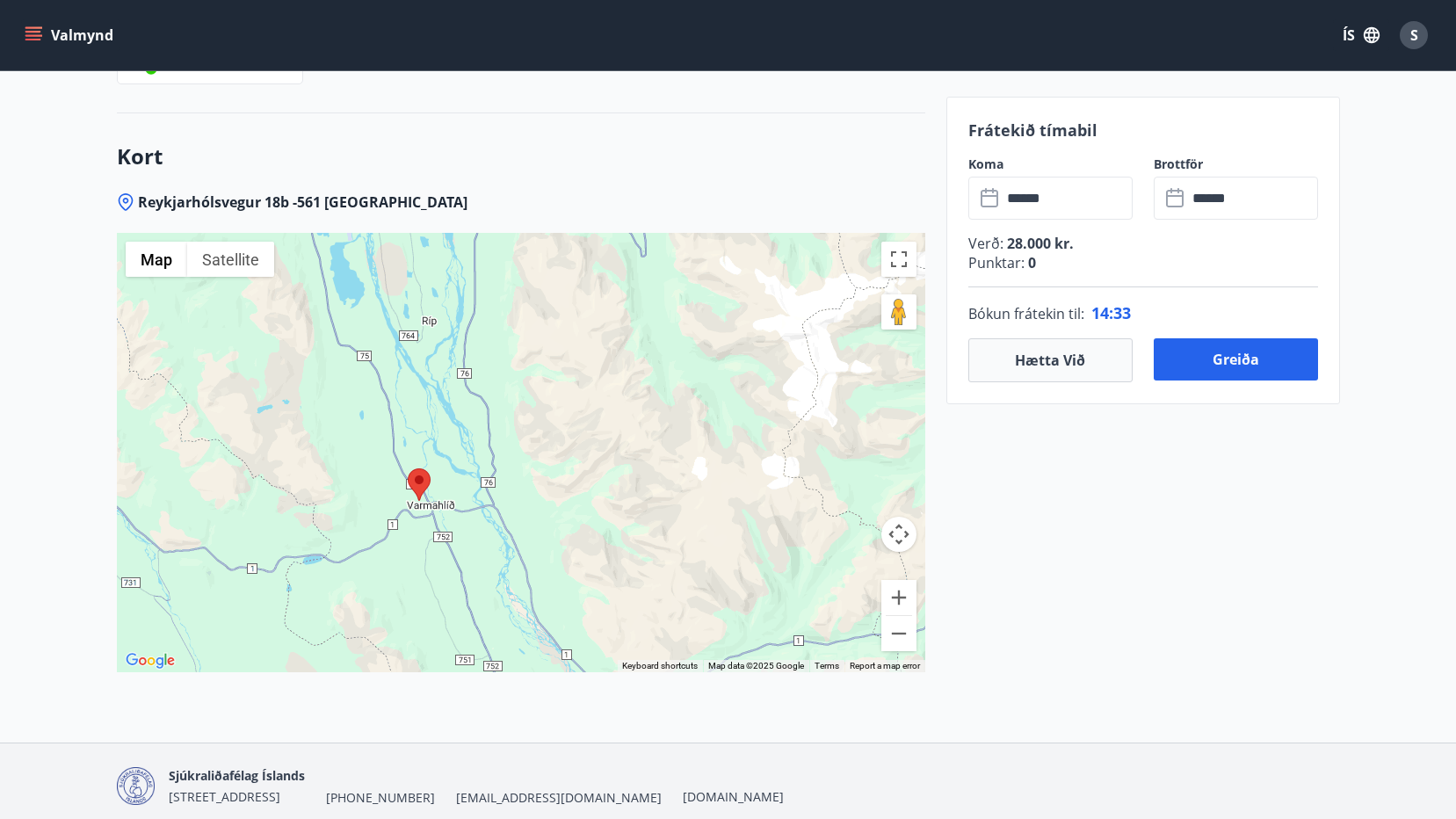
drag, startPoint x: 345, startPoint y: 570, endPoint x: 521, endPoint y: 498, distance: 190.2
click at [521, 498] on div at bounding box center [521, 452] width 809 height 439
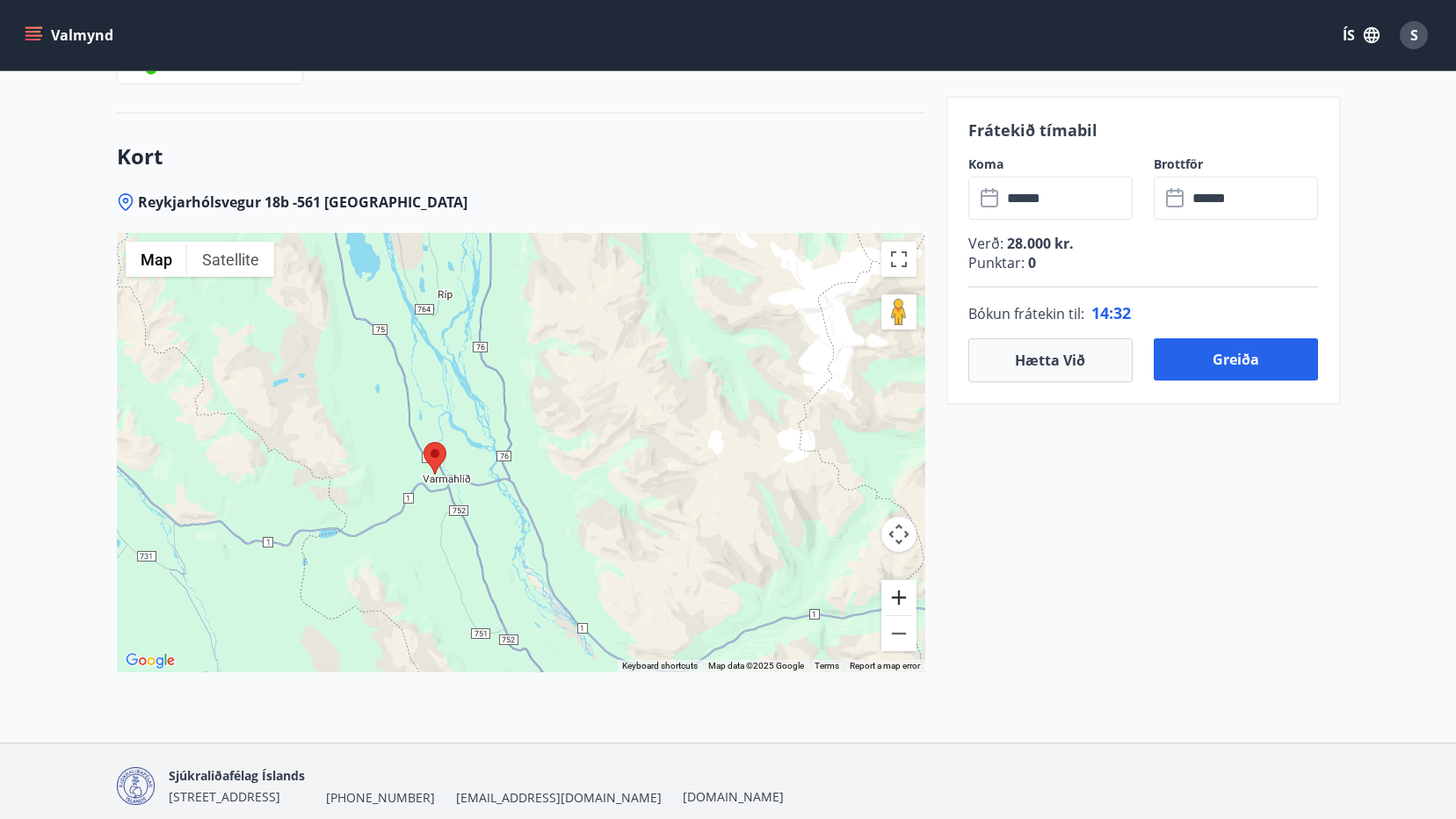
click at [892, 580] on button "Zoom in" at bounding box center [899, 598] width 35 height 35
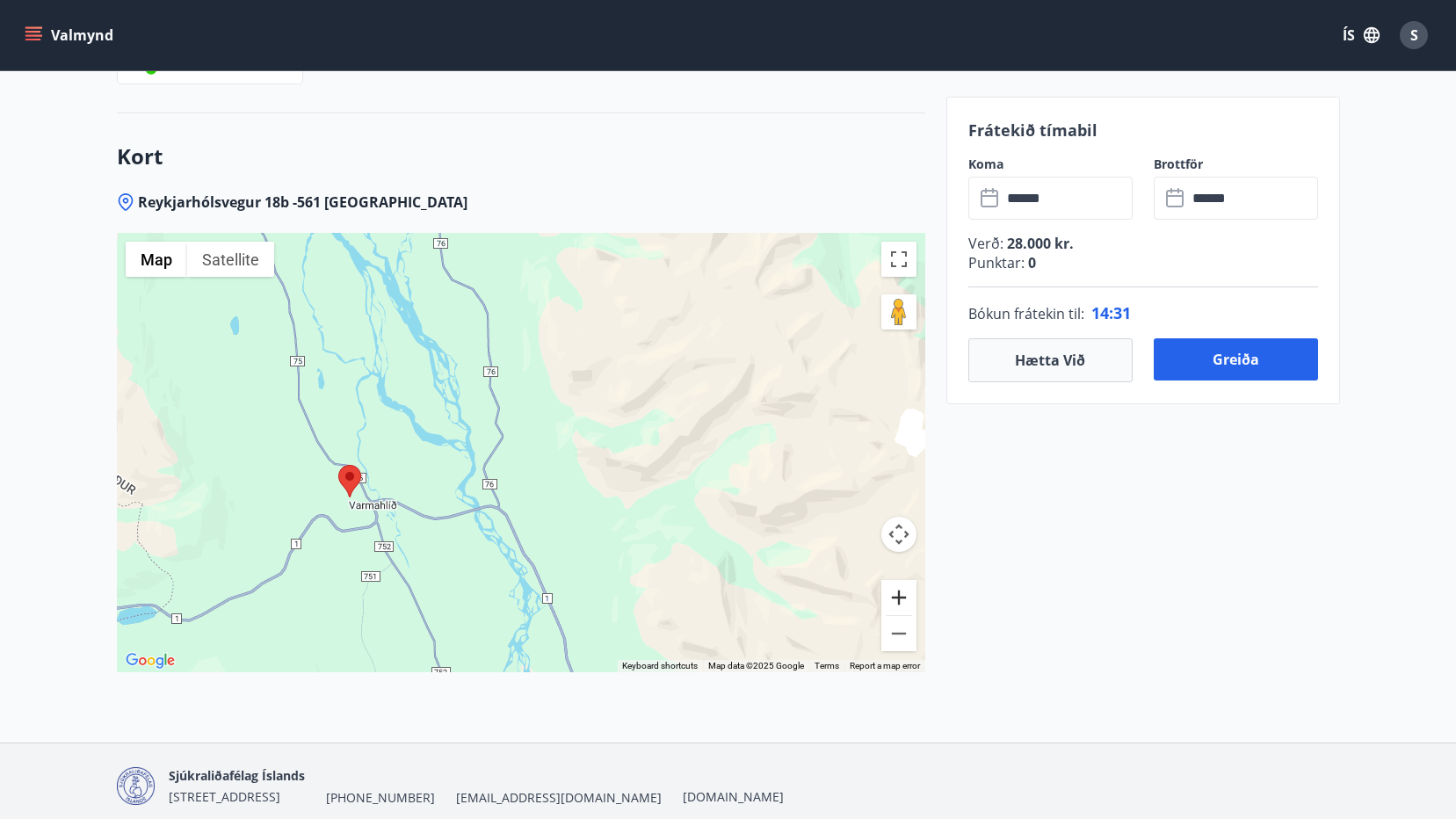
click at [905, 580] on button "Zoom in" at bounding box center [899, 598] width 35 height 35
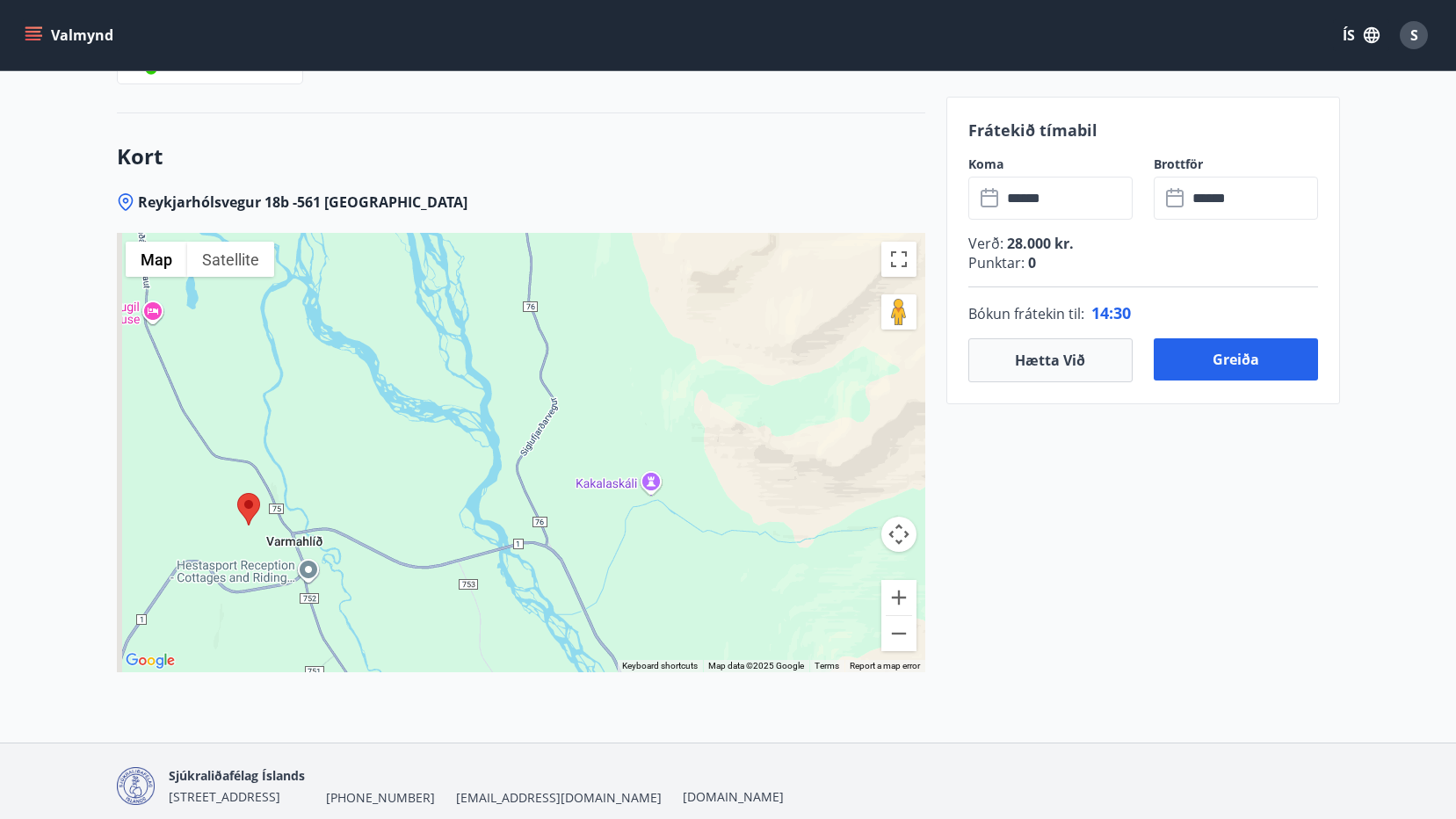
drag, startPoint x: 327, startPoint y: 547, endPoint x: 454, endPoint y: 516, distance: 130.7
click at [454, 516] on div at bounding box center [521, 452] width 809 height 439
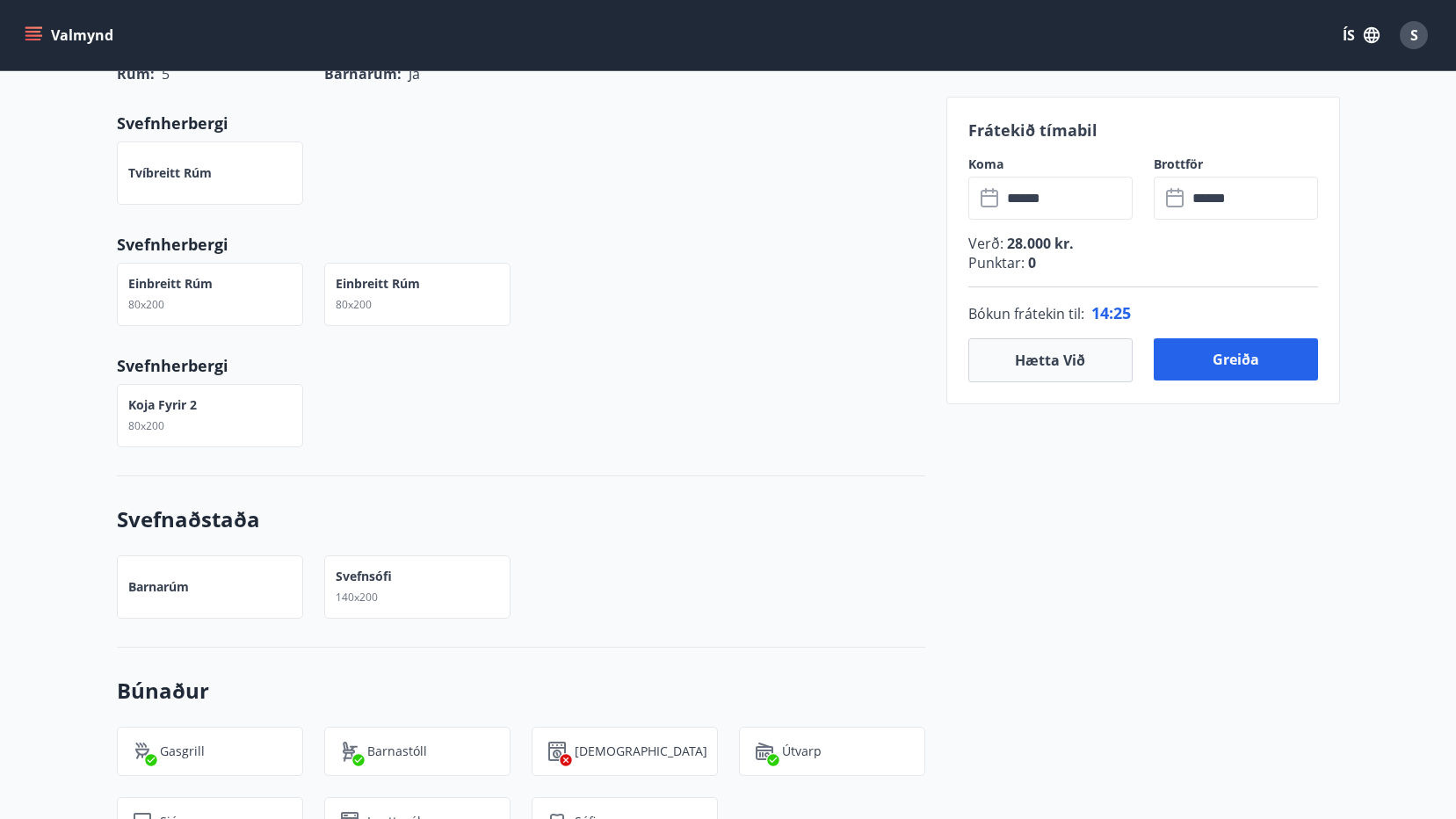
scroll to position [703, 0]
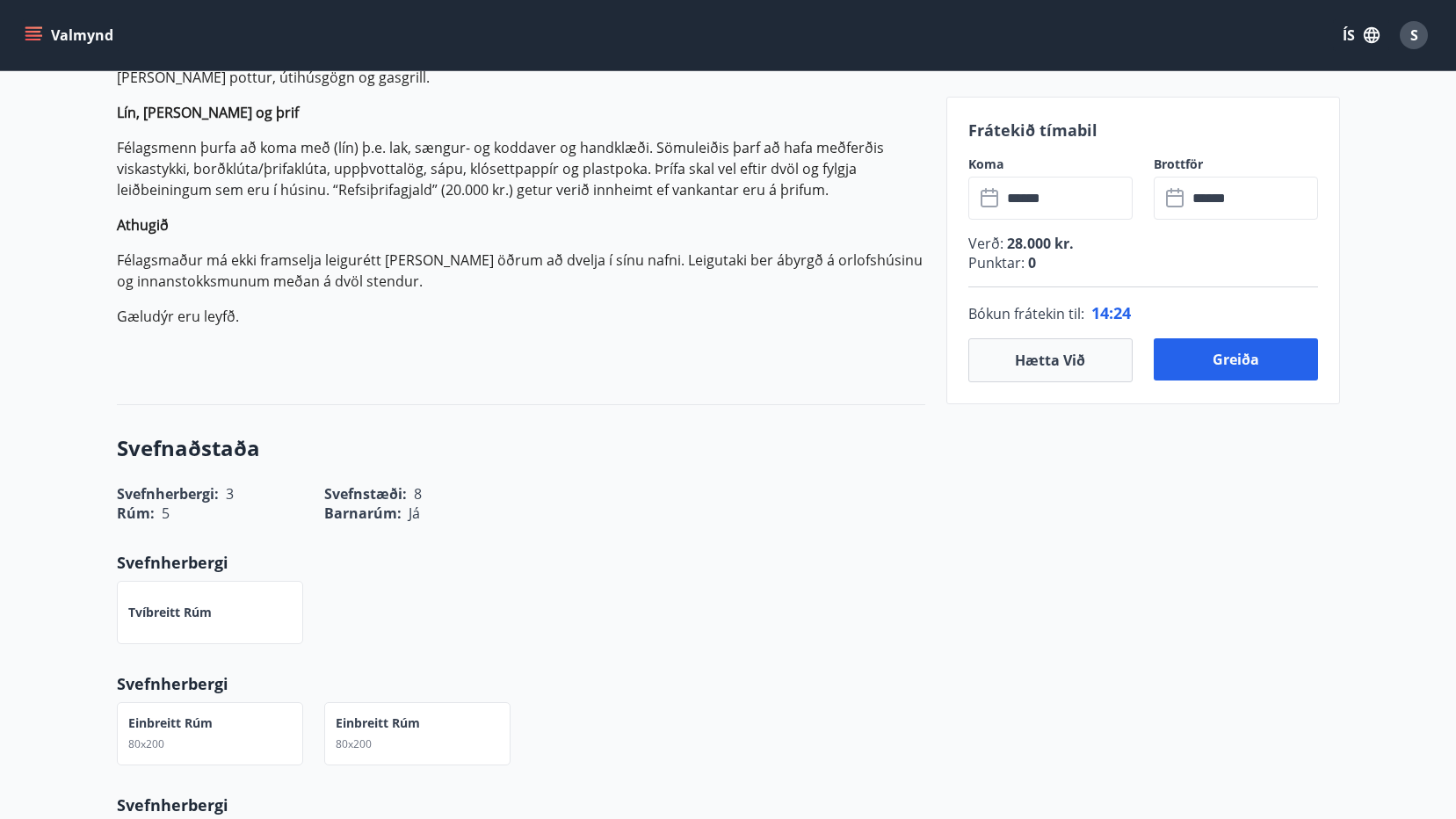
click at [26, 38] on icon "menu" at bounding box center [34, 35] width 18 height 18
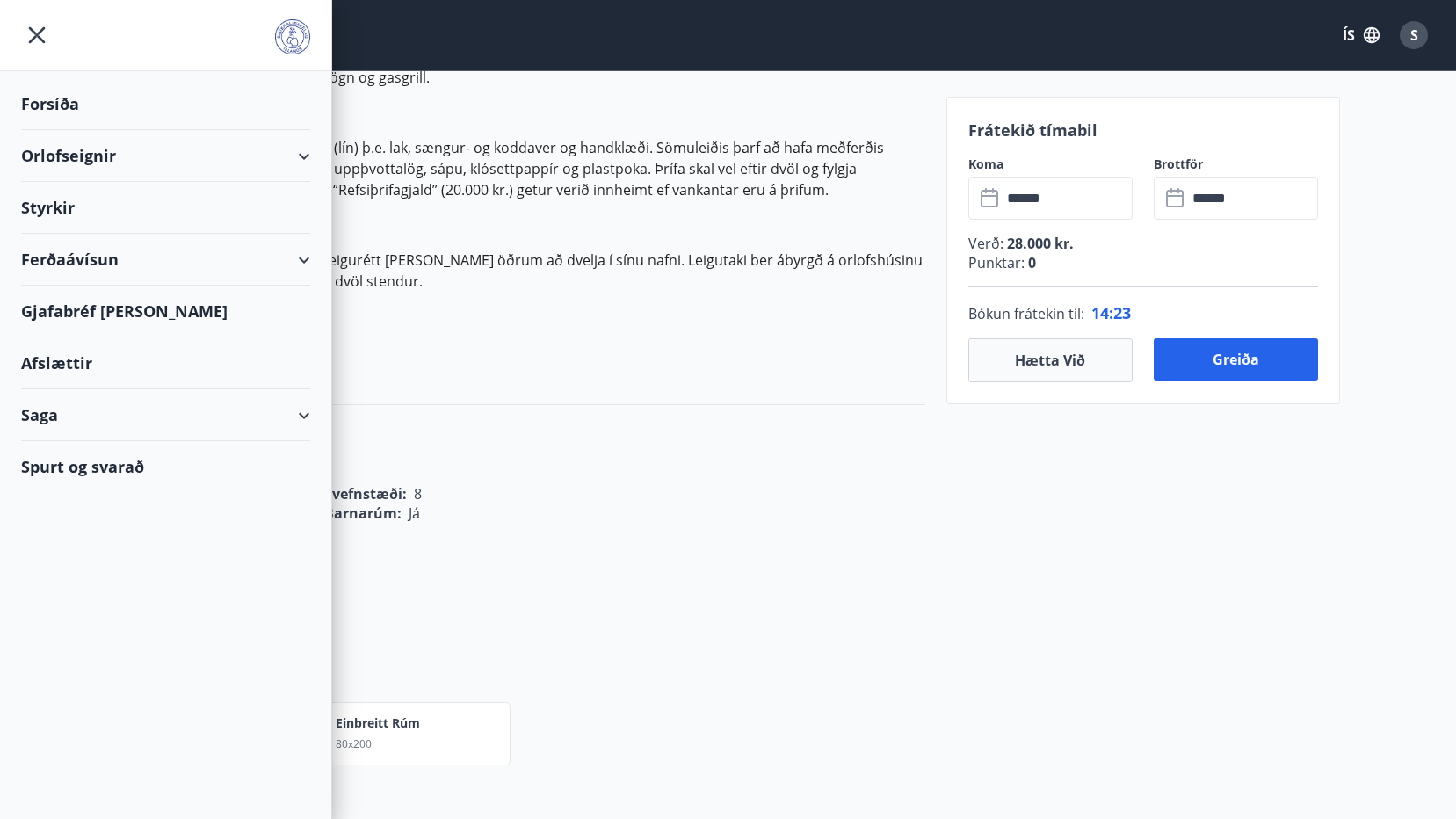
click at [145, 158] on div "Orlofseignir" at bounding box center [166, 156] width 289 height 52
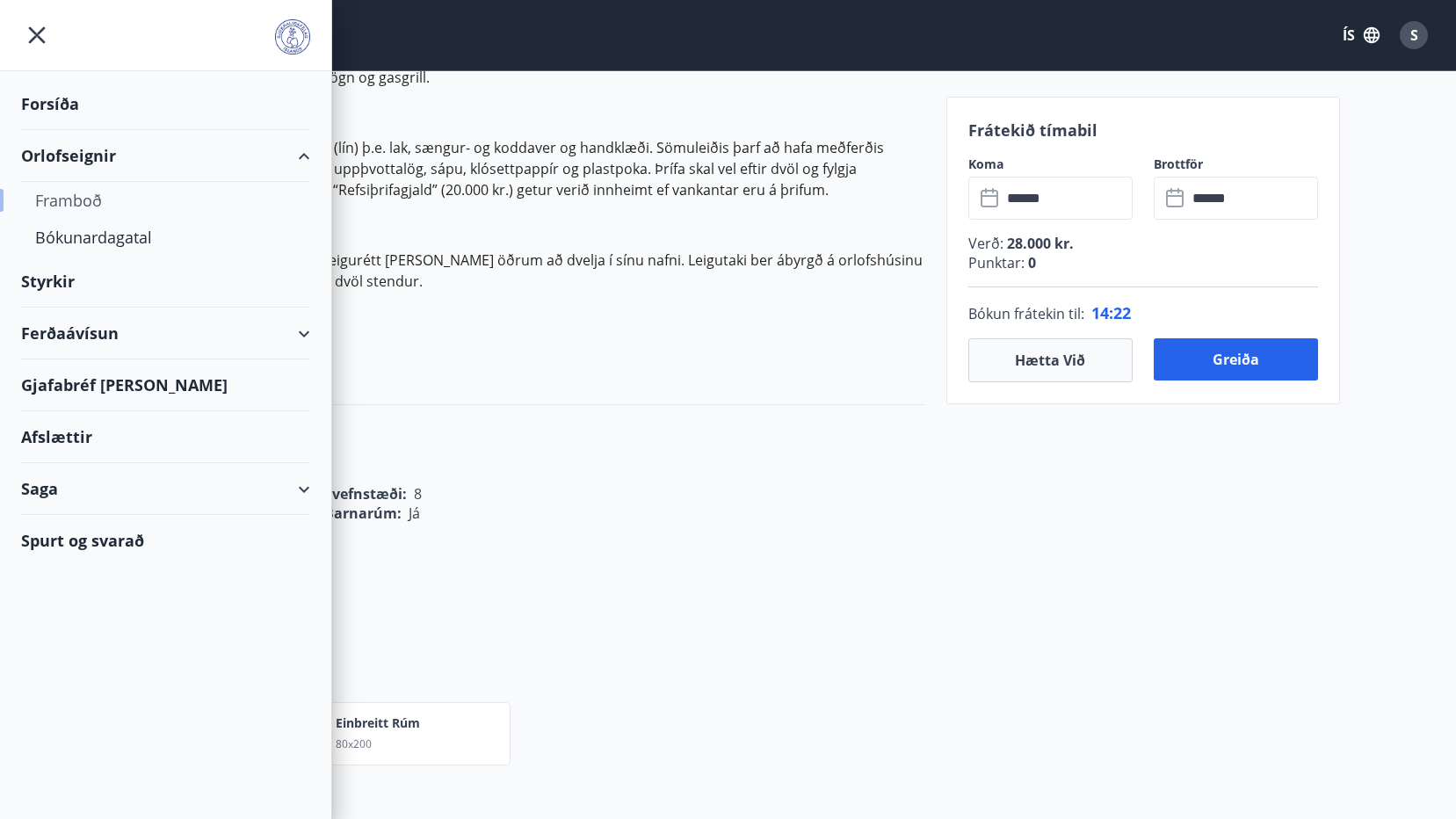
click at [89, 194] on div "Framboð" at bounding box center [166, 200] width 261 height 37
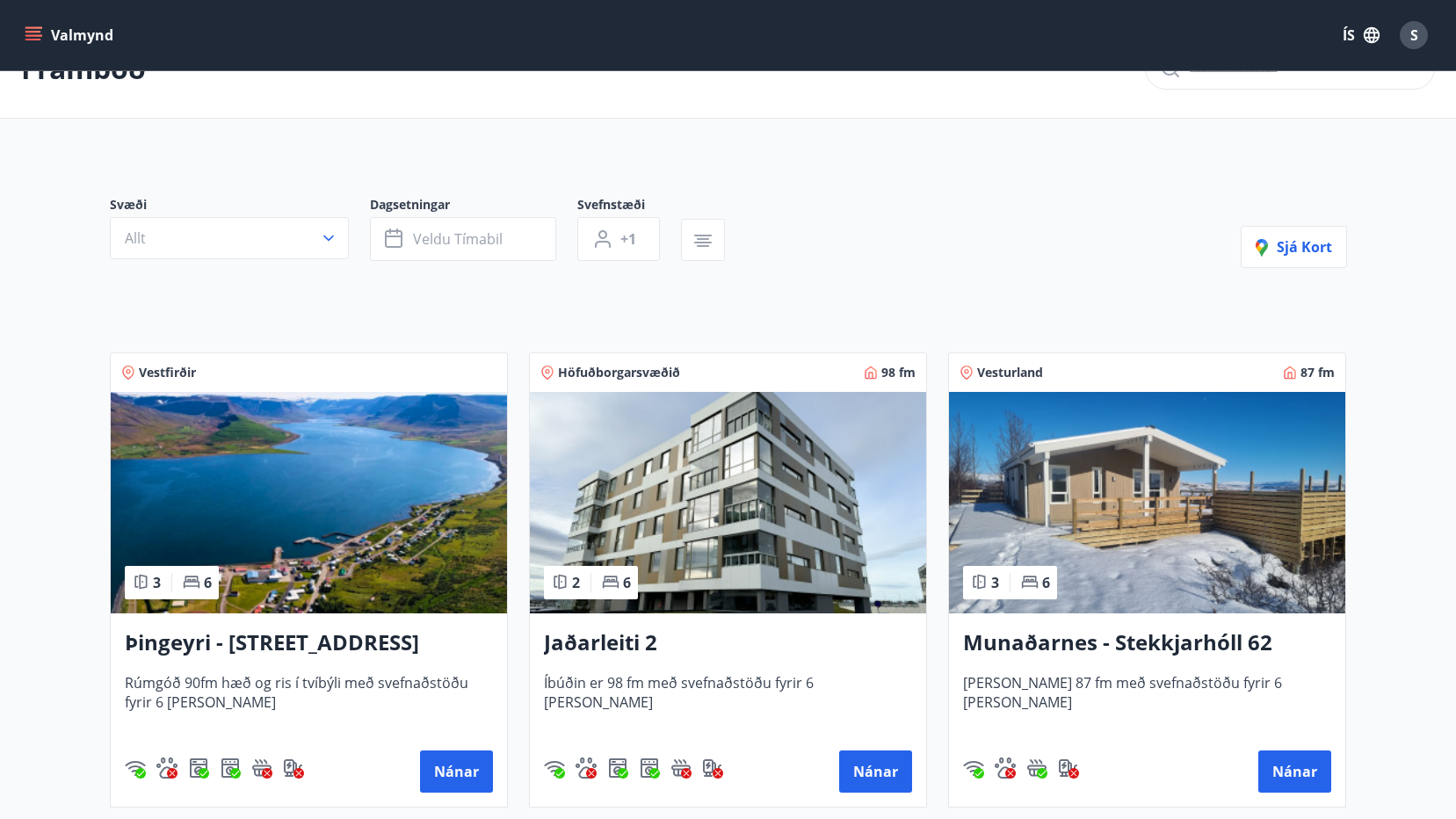
scroll to position [88, 0]
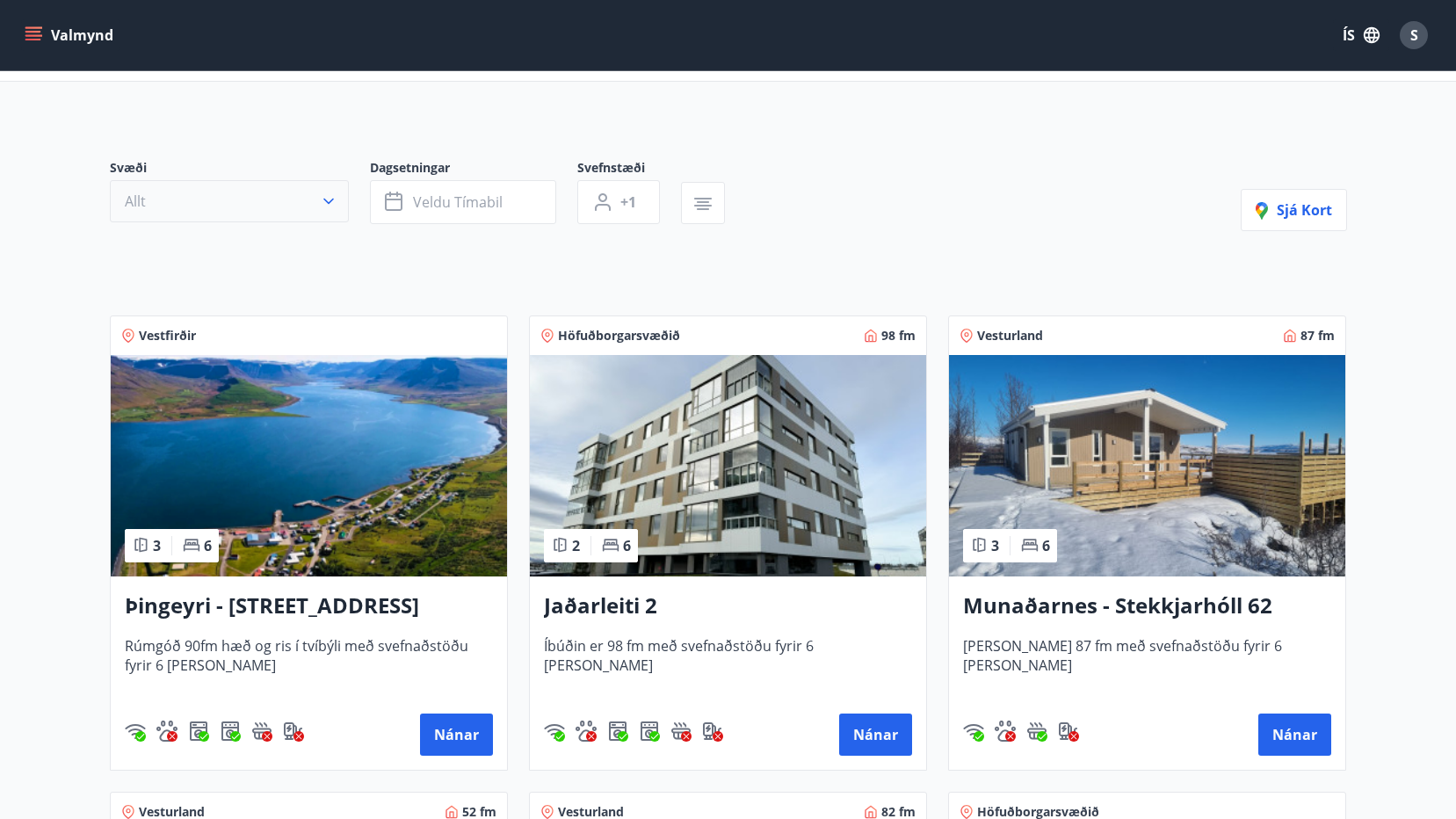
click at [316, 210] on button "Allt" at bounding box center [229, 201] width 239 height 42
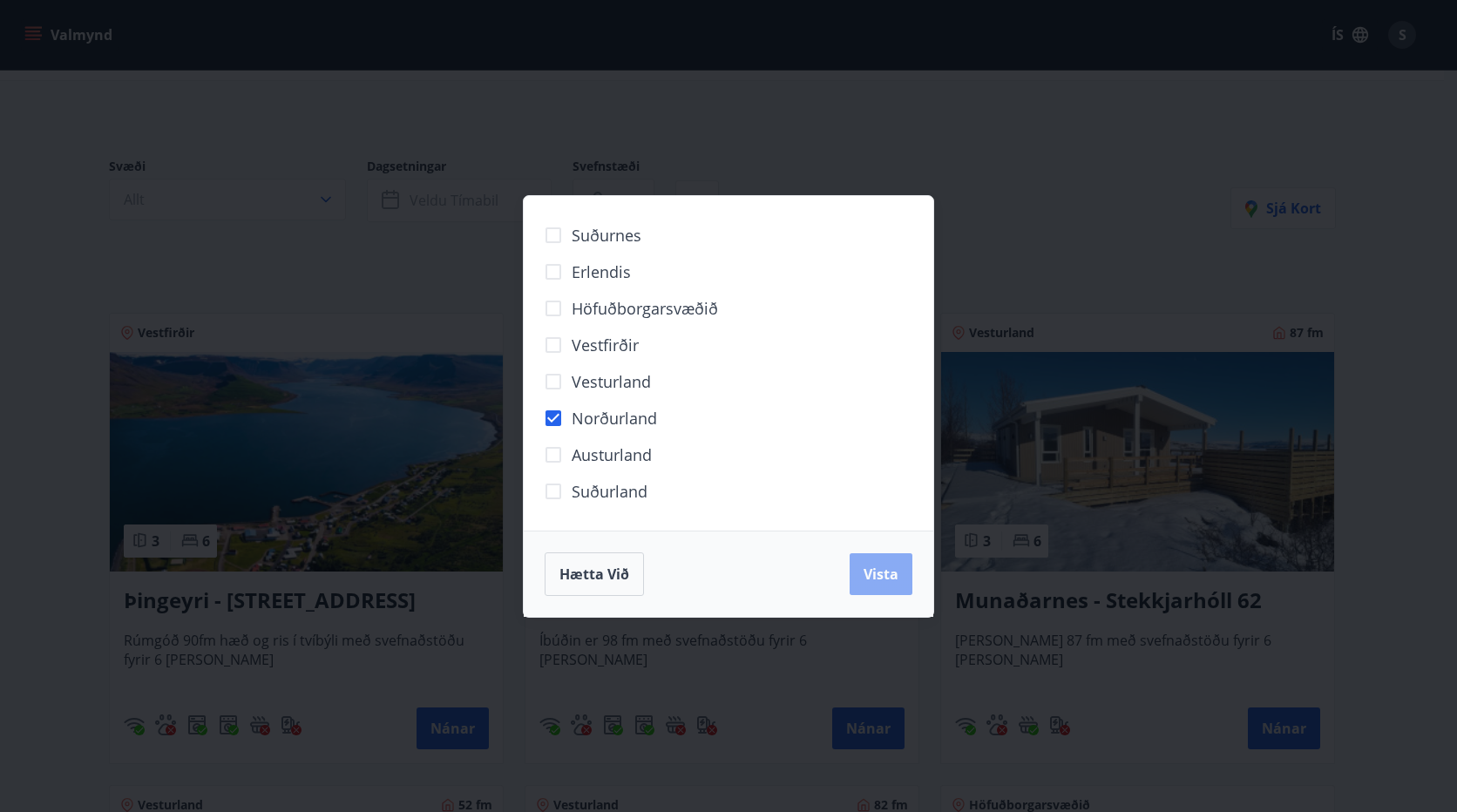
click at [878, 564] on span "Vista" at bounding box center [881, 574] width 35 height 19
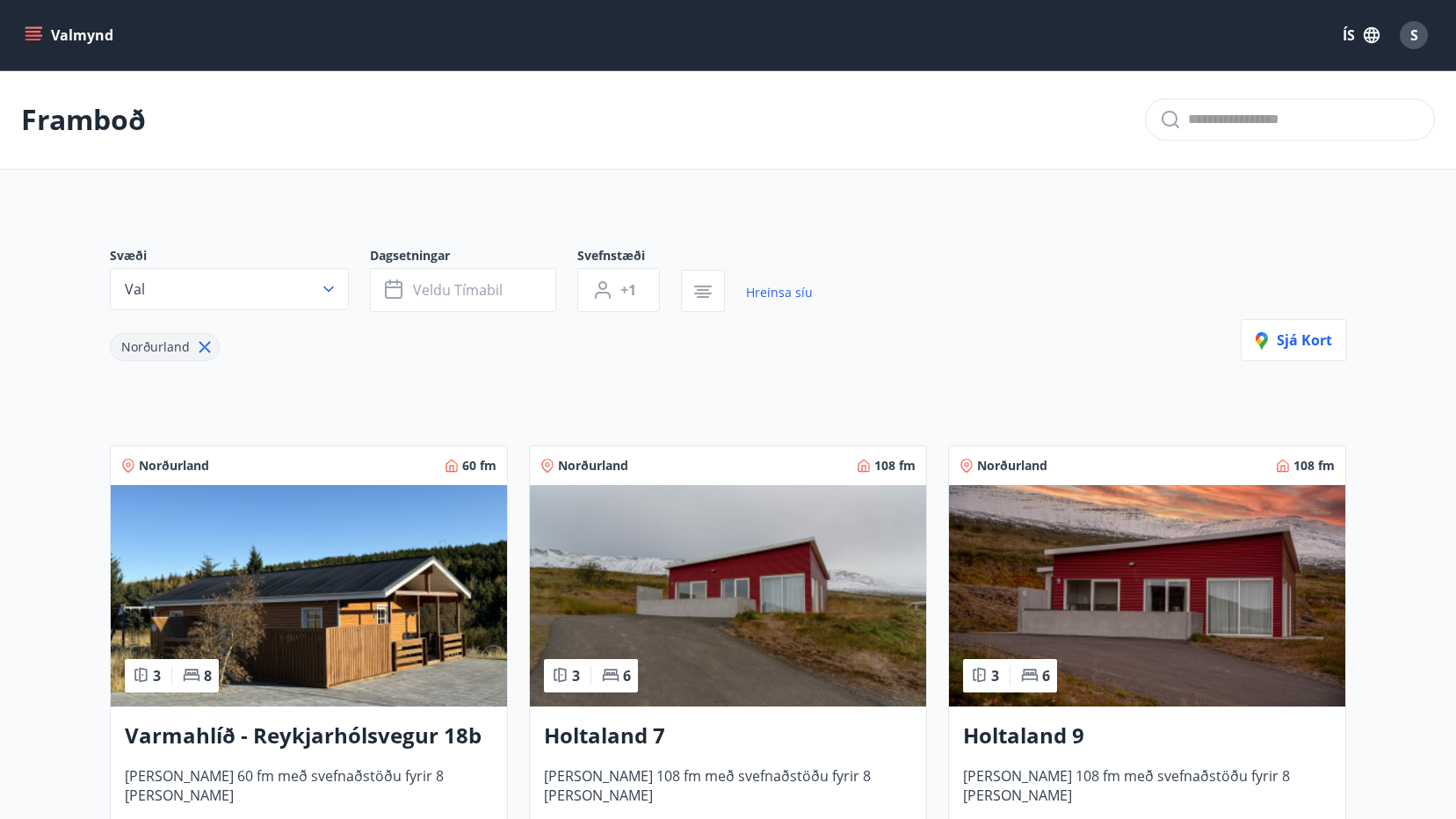
click at [704, 622] on img at bounding box center [728, 596] width 397 height 221
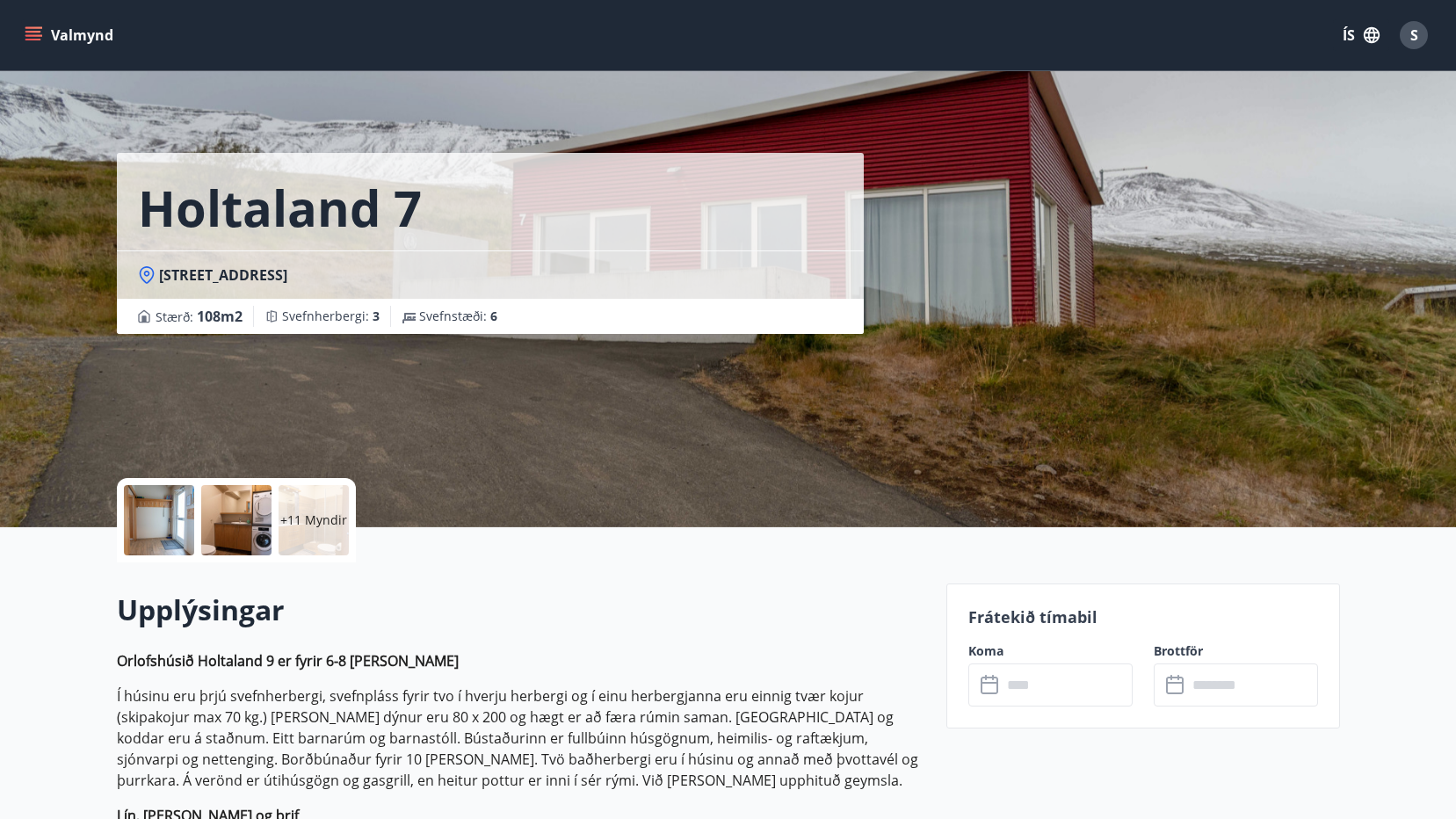
click at [1094, 689] on input "text" at bounding box center [1067, 684] width 131 height 43
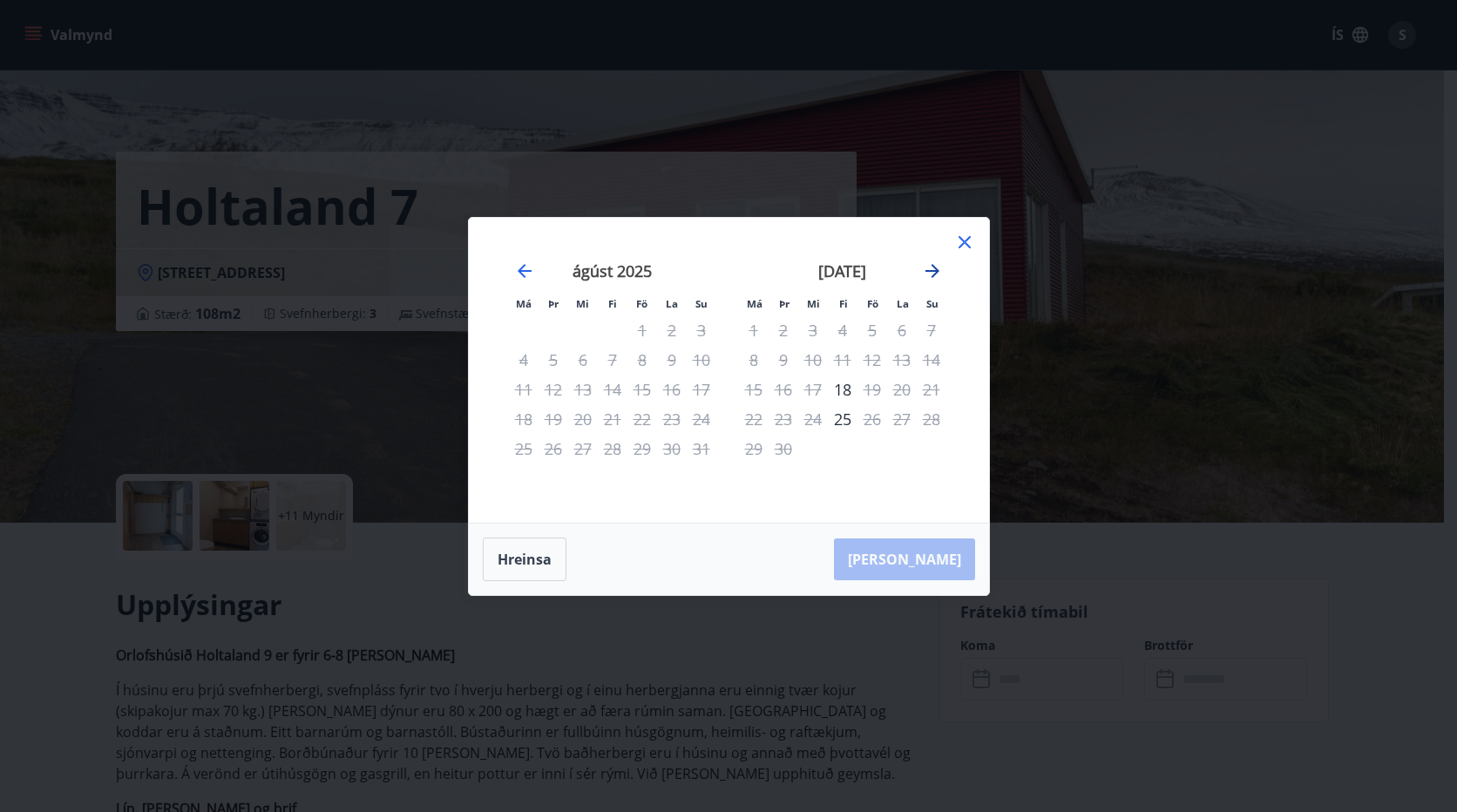
click at [930, 273] on icon "Move forward to switch to the next month." at bounding box center [933, 271] width 21 height 21
click at [937, 273] on icon "Move forward to switch to the next month." at bounding box center [933, 271] width 14 height 14
click at [364, 411] on div "Má Þr Mi Fi Fö La Su Má Þr Mi Fi Fö La Su [DATE] 1 2 3 4 5 6 7 8 9 10 11 12 13 …" at bounding box center [728, 406] width 1457 height 812
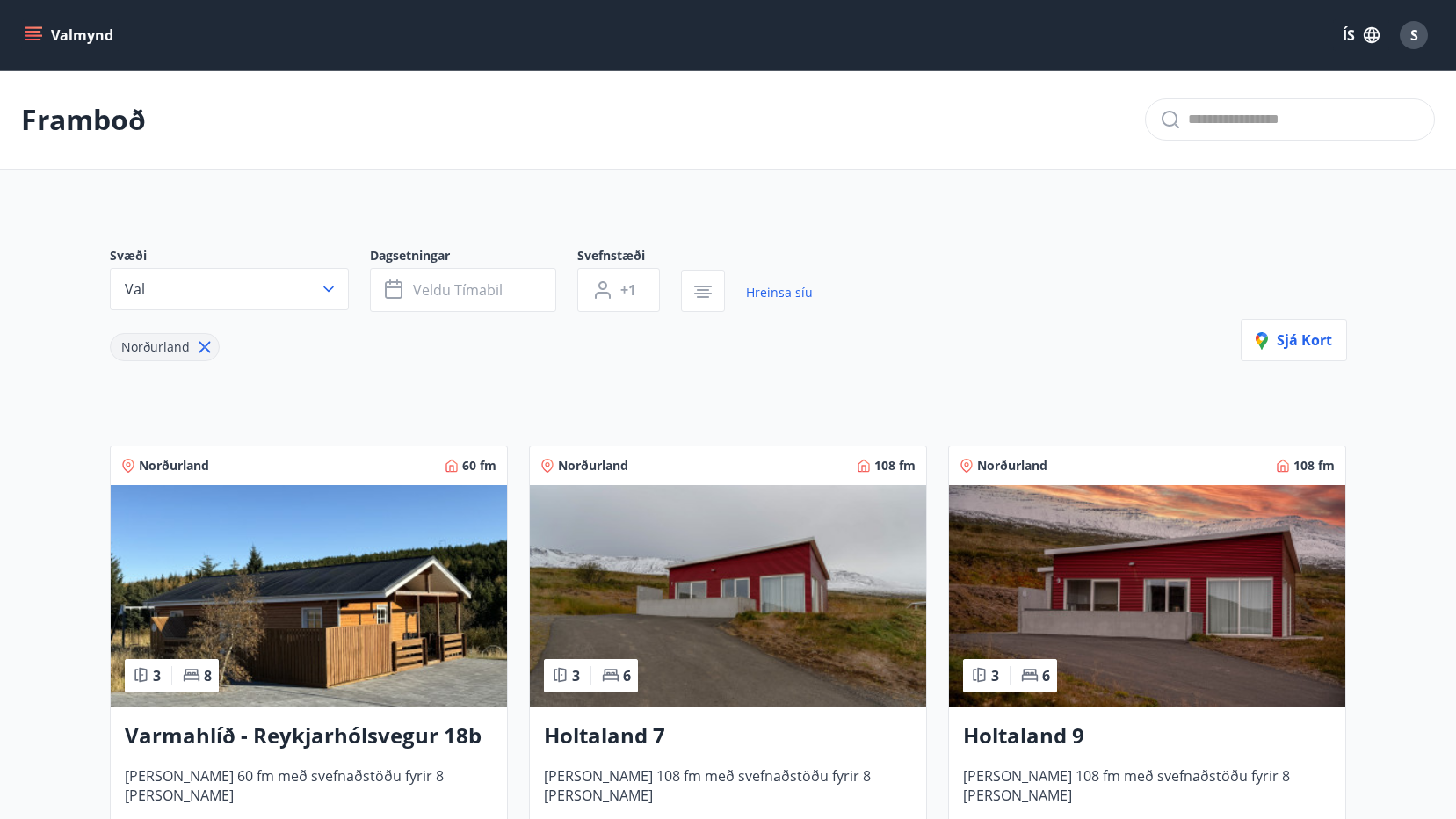
click at [1063, 735] on h3 "Holtaland 9" at bounding box center [1148, 737] width 368 height 32
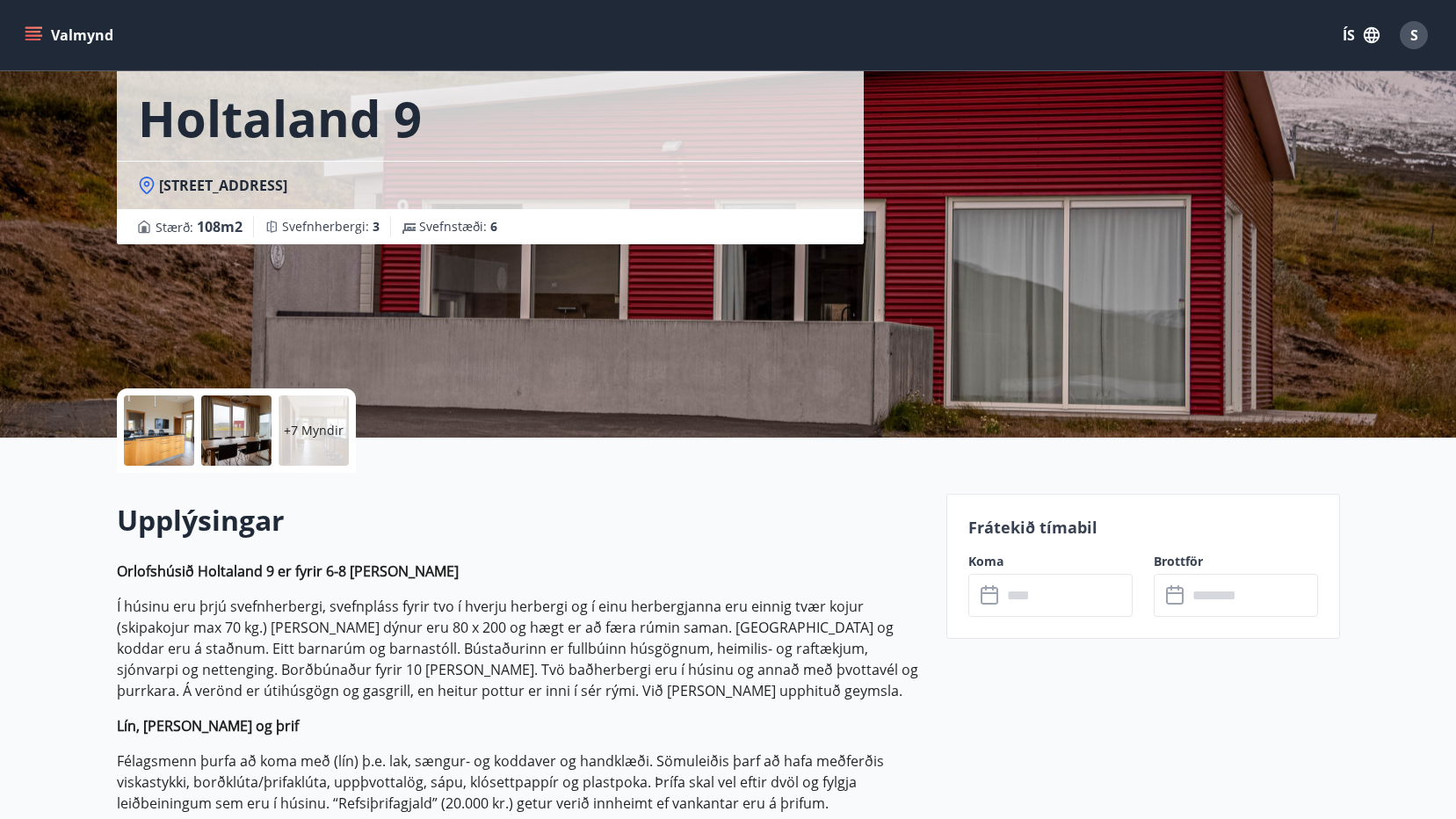
scroll to position [175, 0]
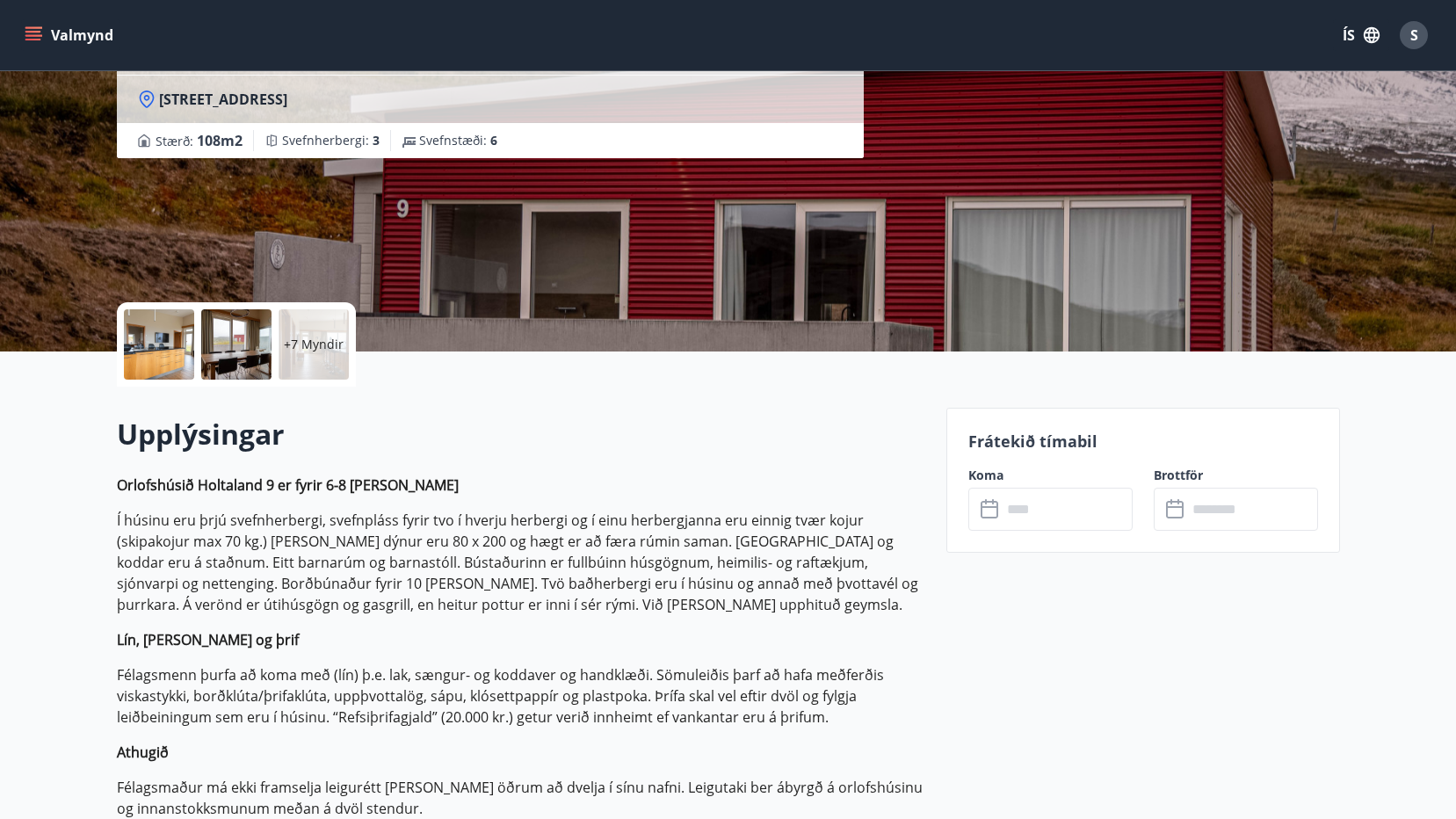
click at [1091, 530] on div "Frátekið tímabil Koma ​ ​ Brottför ​ ​" at bounding box center [1143, 480] width 394 height 145
click at [1087, 522] on input "text" at bounding box center [1067, 509] width 131 height 43
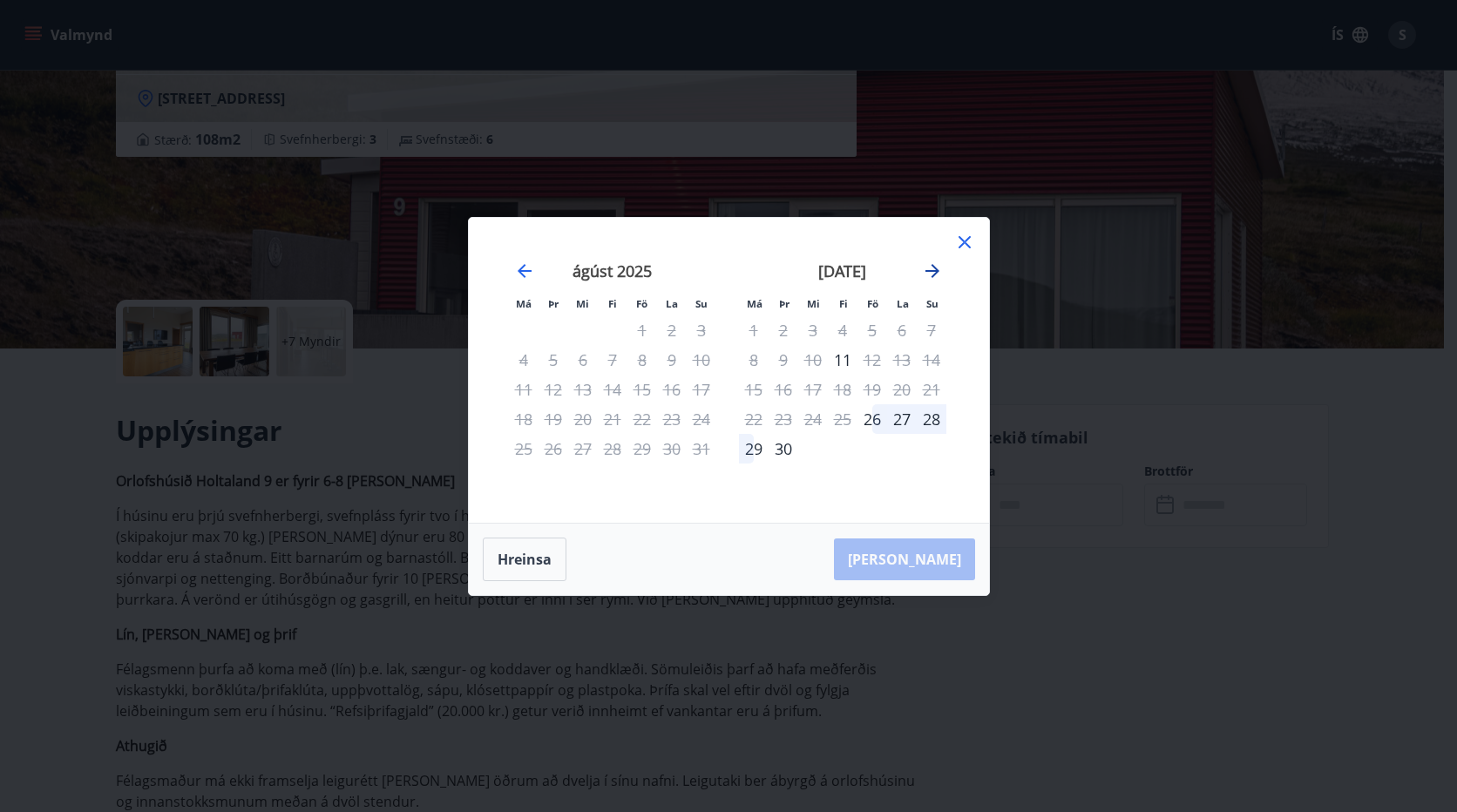
click at [930, 272] on icon "Move forward to switch to the next month." at bounding box center [933, 271] width 21 height 21
click at [958, 245] on icon at bounding box center [965, 242] width 21 height 21
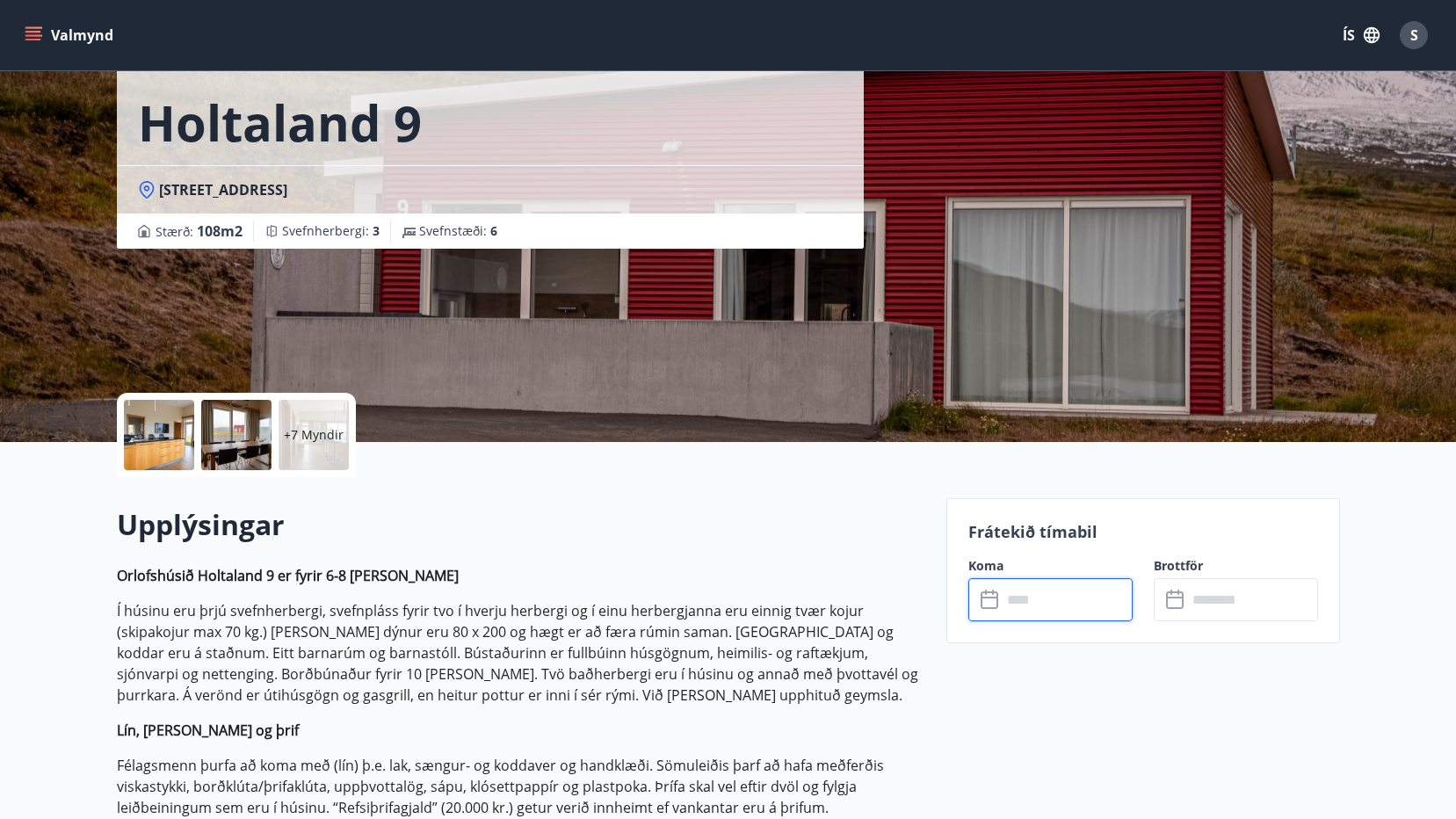
scroll to position [0, 0]
